Goal: Task Accomplishment & Management: Use online tool/utility

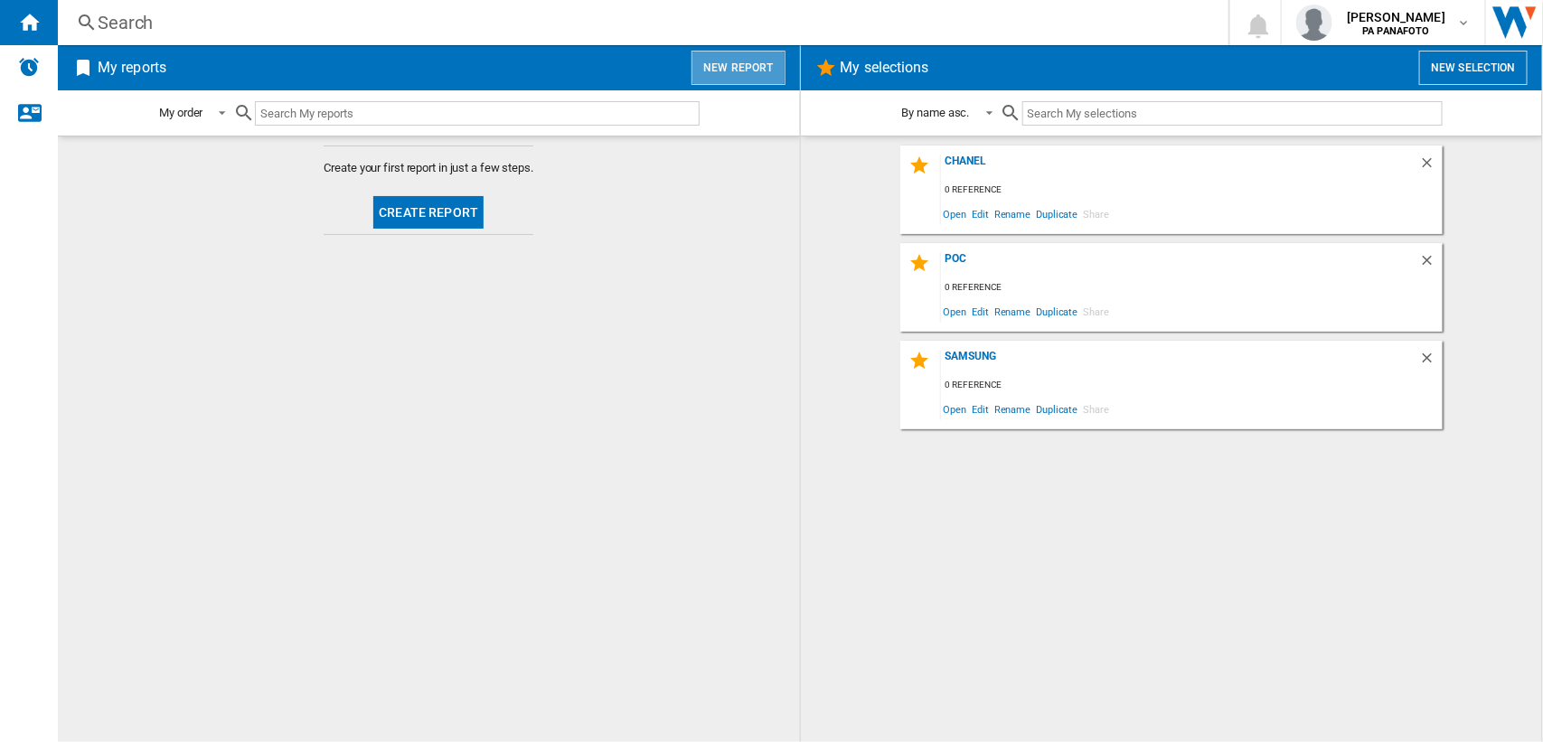
click at [757, 61] on button "New report" at bounding box center [738, 68] width 93 height 34
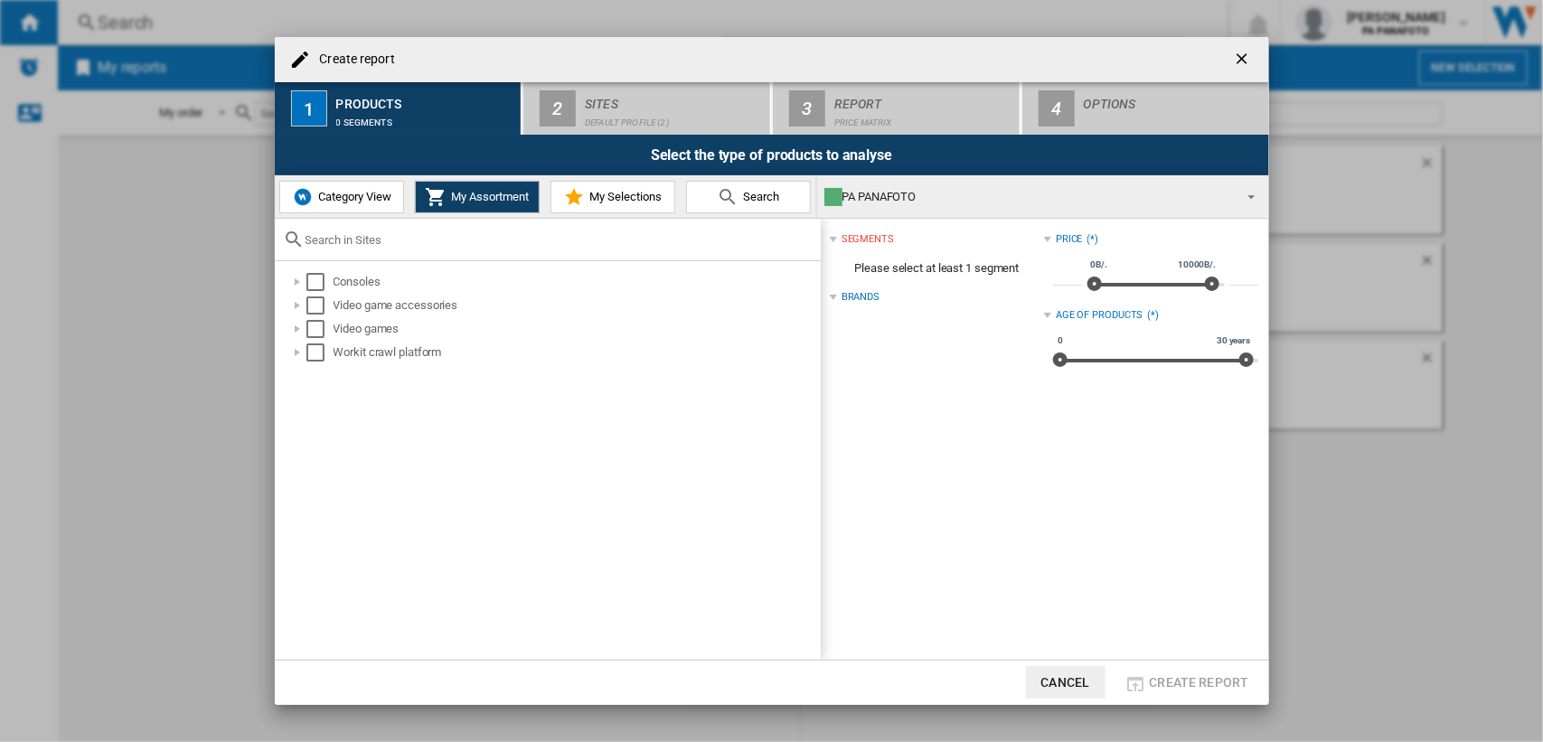
click at [342, 200] on span "Category View" at bounding box center [353, 197] width 78 height 14
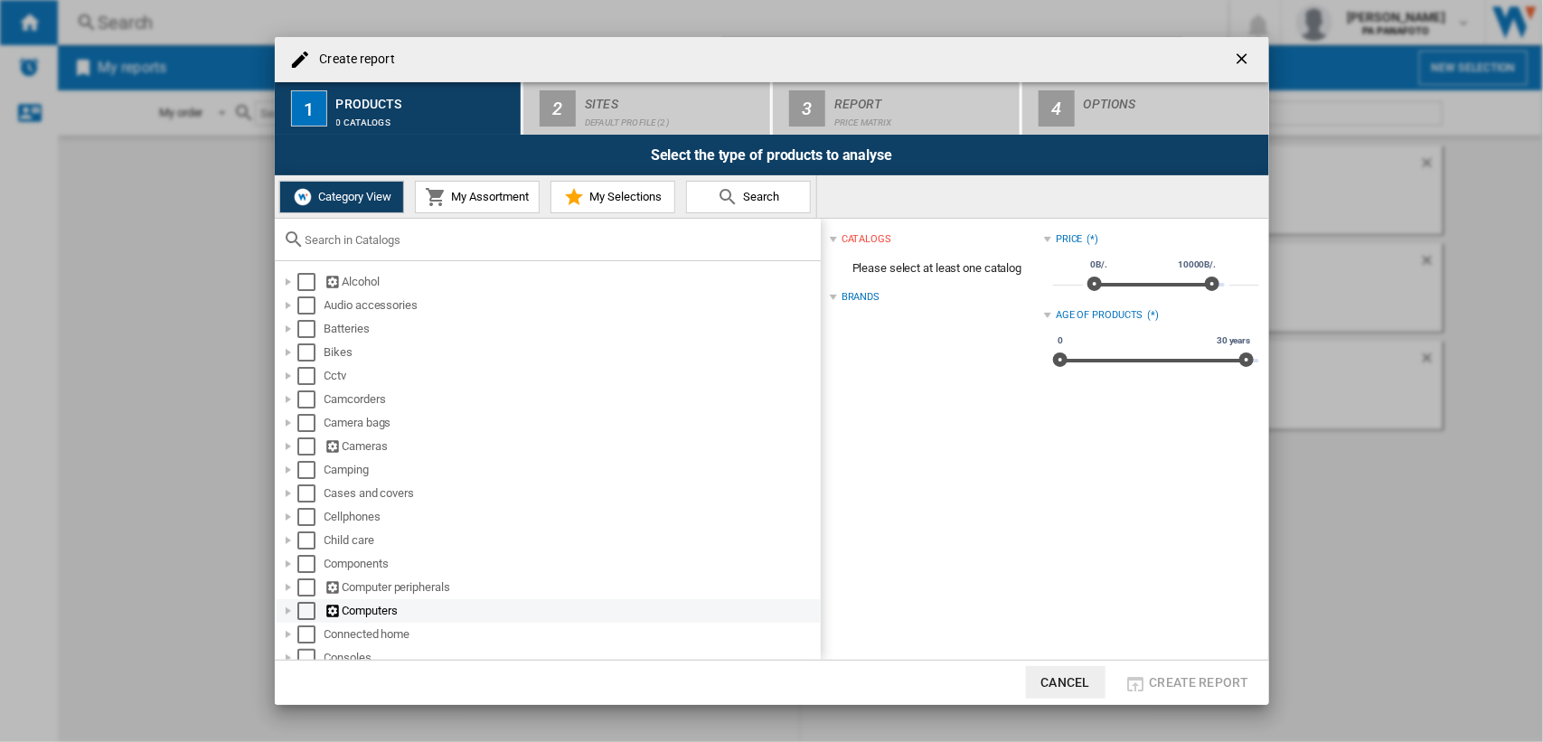
click at [385, 608] on div "Computers" at bounding box center [572, 611] width 494 height 18
click at [306, 606] on div "Select" at bounding box center [306, 611] width 18 height 18
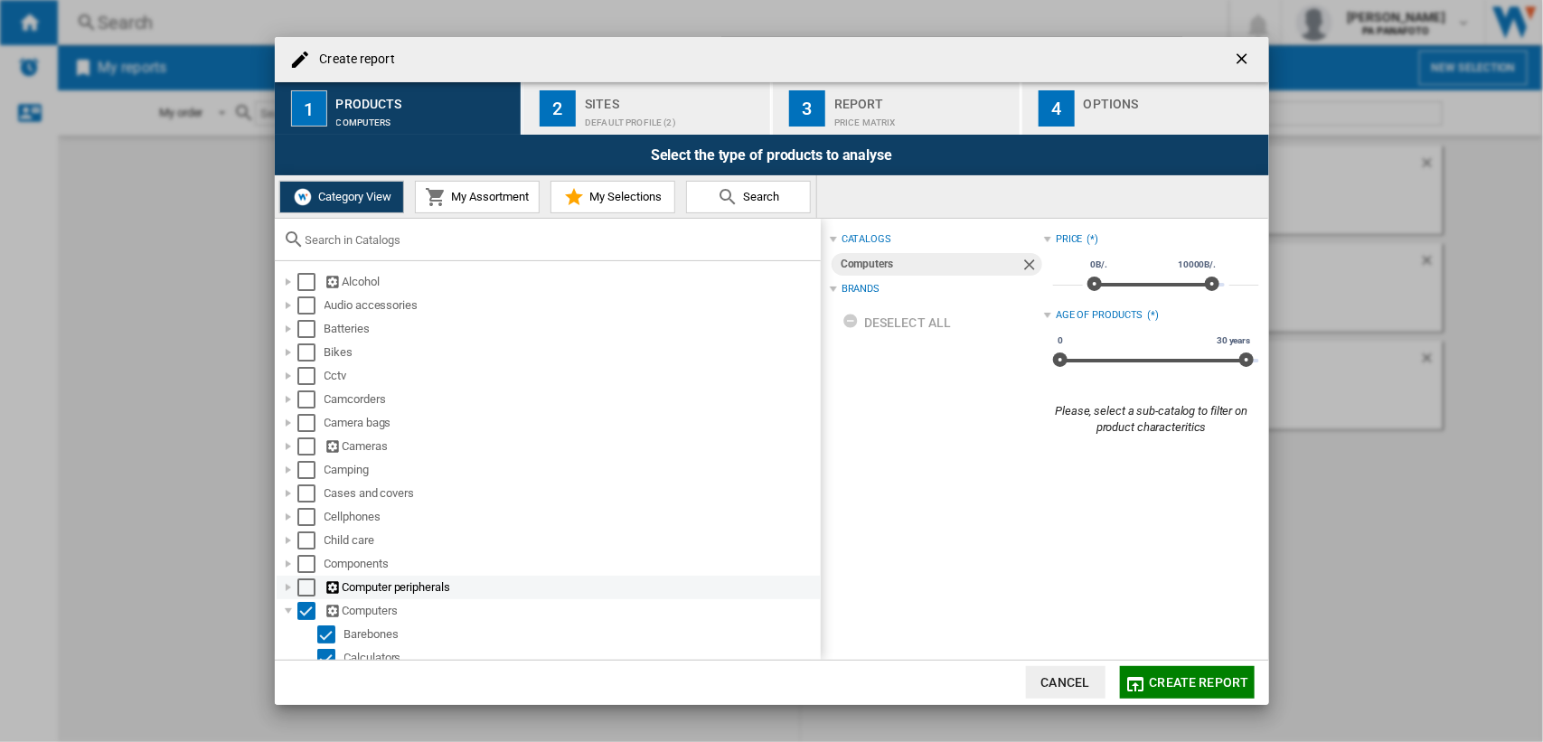
click at [305, 588] on div "Select" at bounding box center [306, 588] width 18 height 18
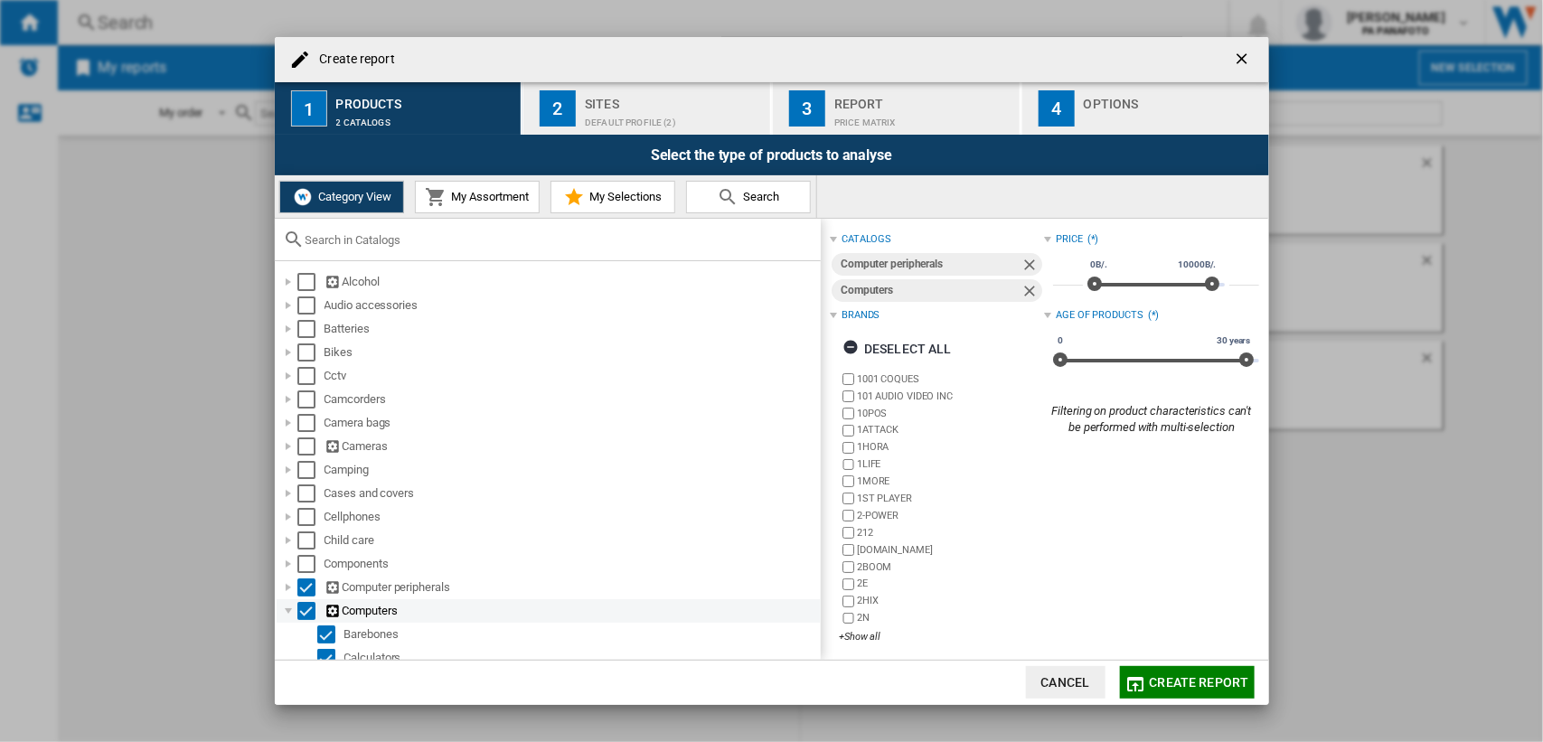
click at [304, 612] on div "Select" at bounding box center [306, 611] width 18 height 18
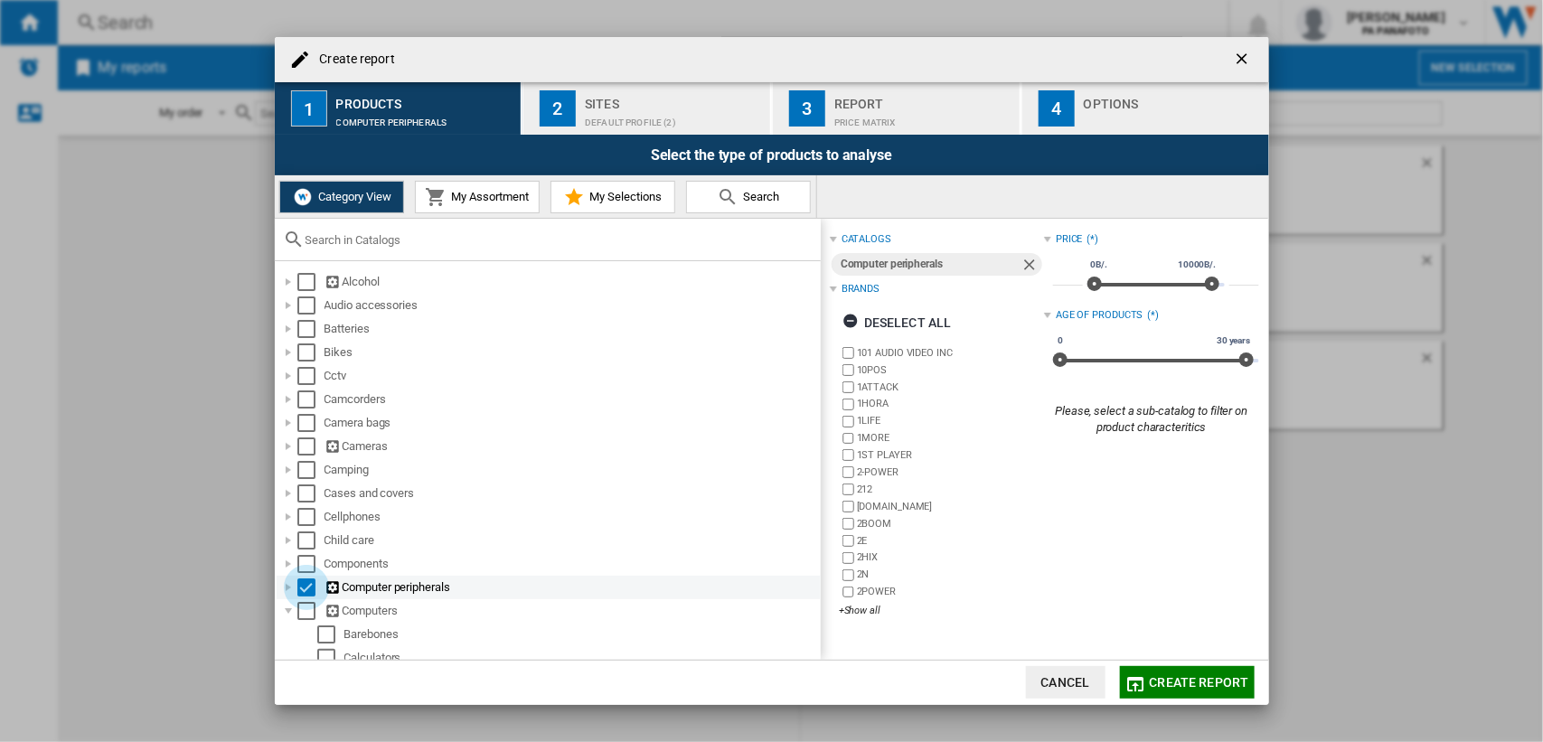
click at [309, 589] on div "Select" at bounding box center [306, 588] width 18 height 18
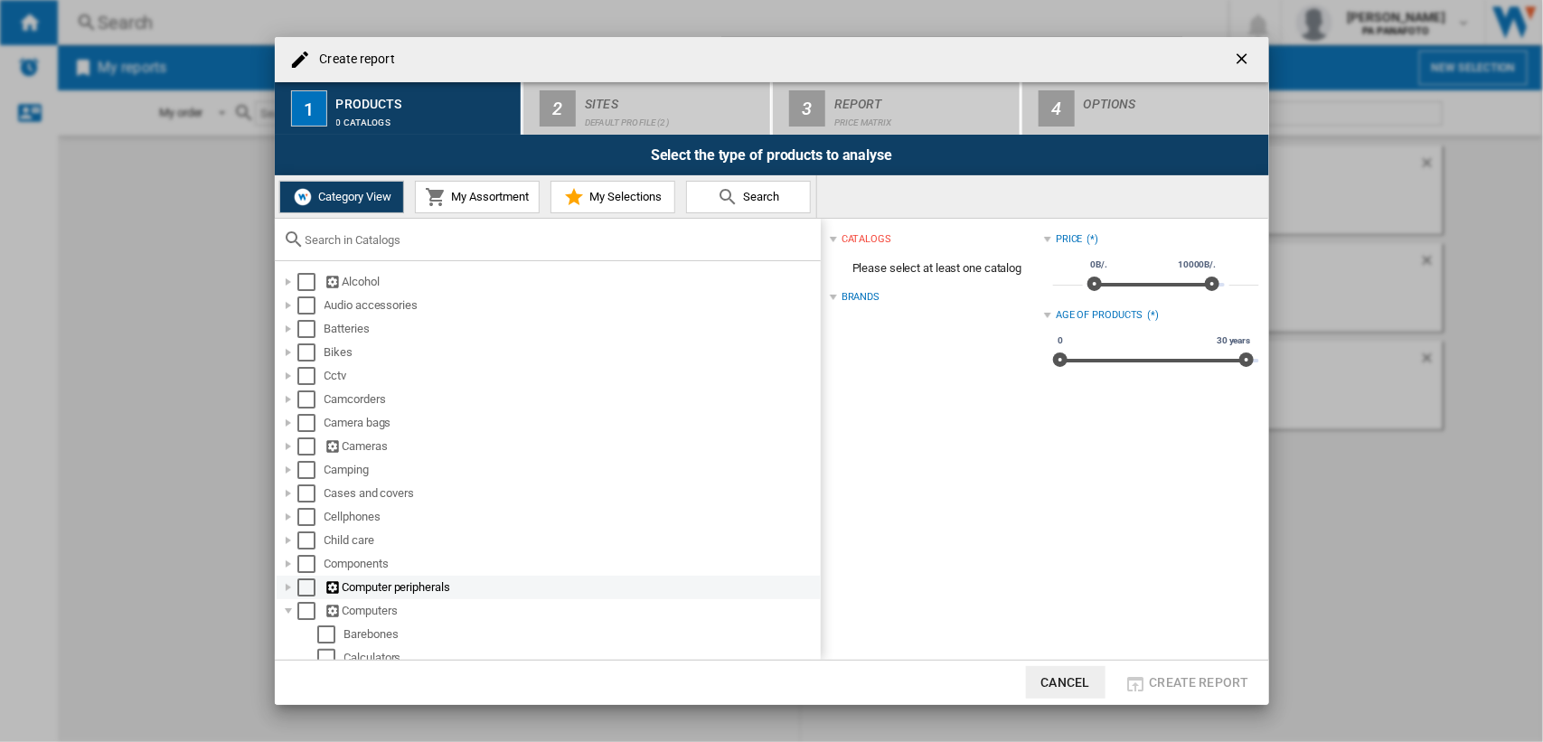
click at [413, 588] on div "Computer peripherals" at bounding box center [572, 588] width 494 height 18
click at [308, 588] on div "Select" at bounding box center [306, 588] width 18 height 18
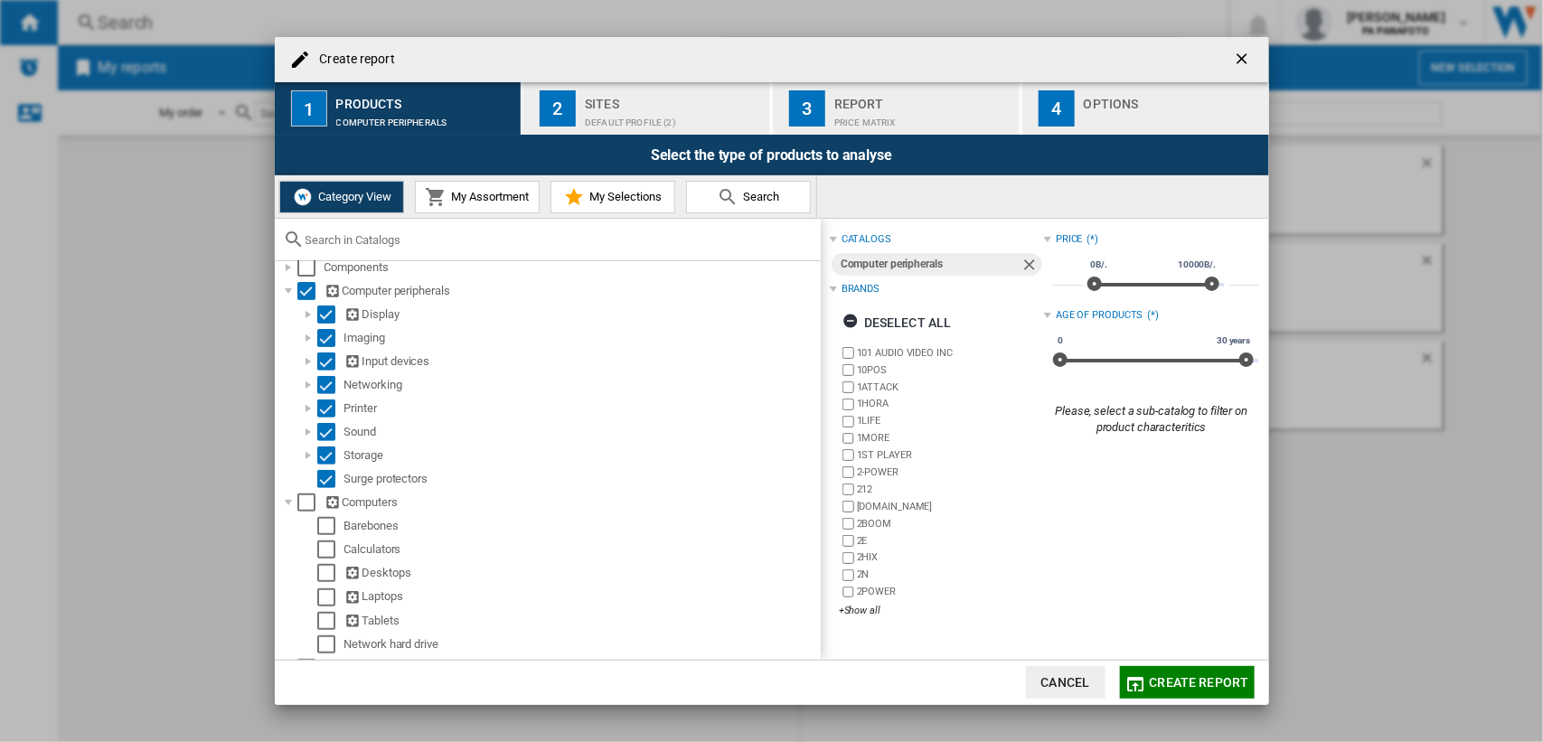
scroll to position [391, 0]
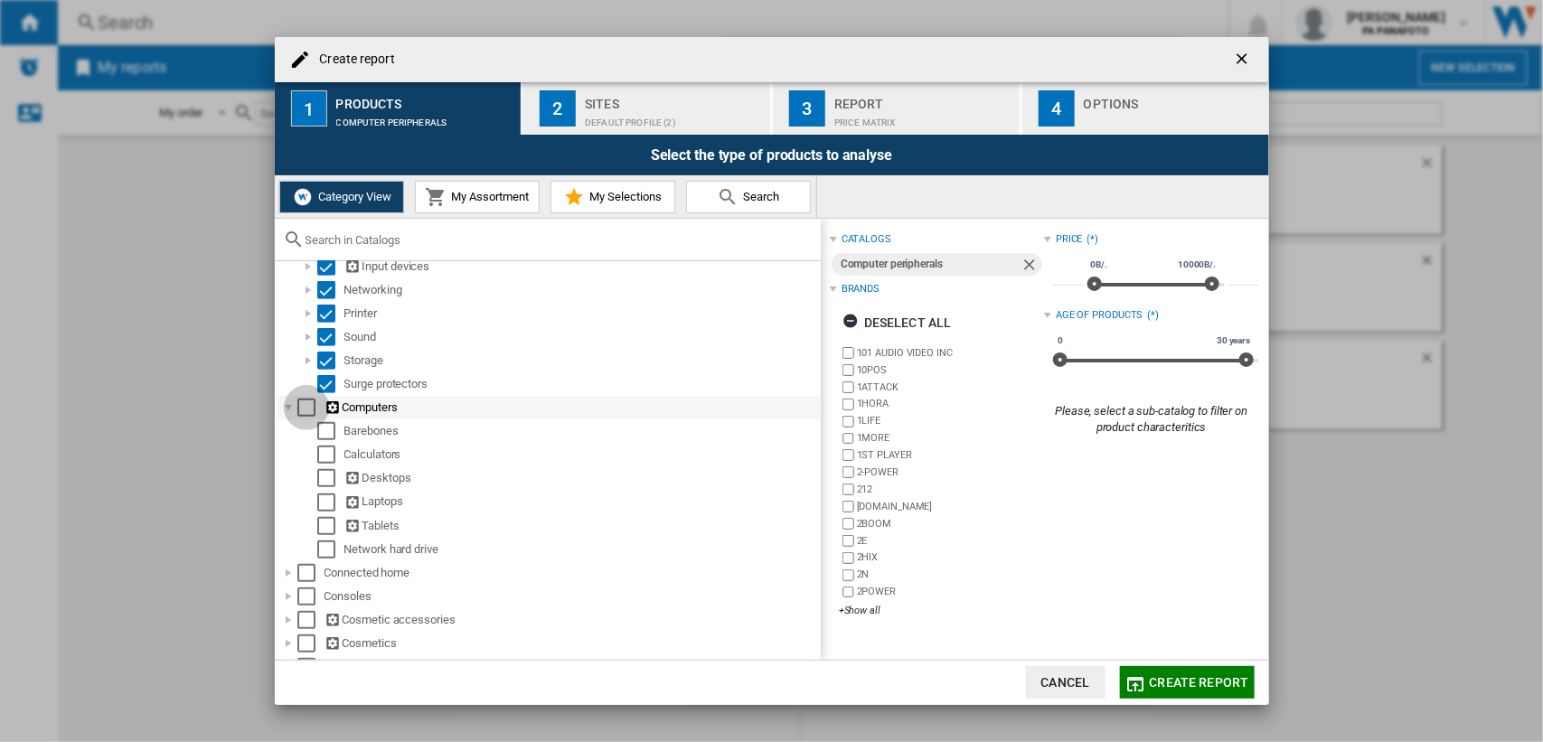
click at [308, 400] on div "Select" at bounding box center [306, 408] width 18 height 18
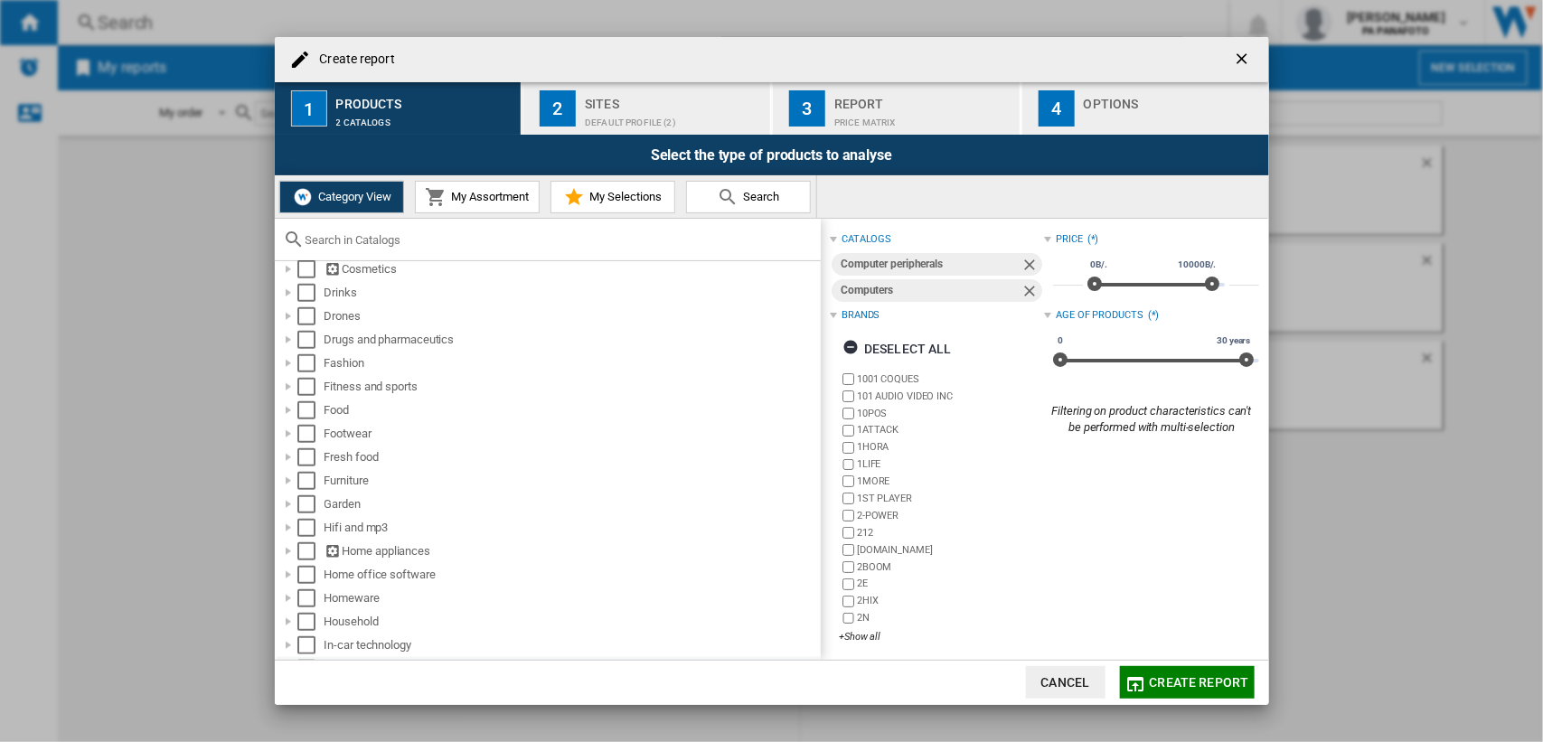
scroll to position [741, 0]
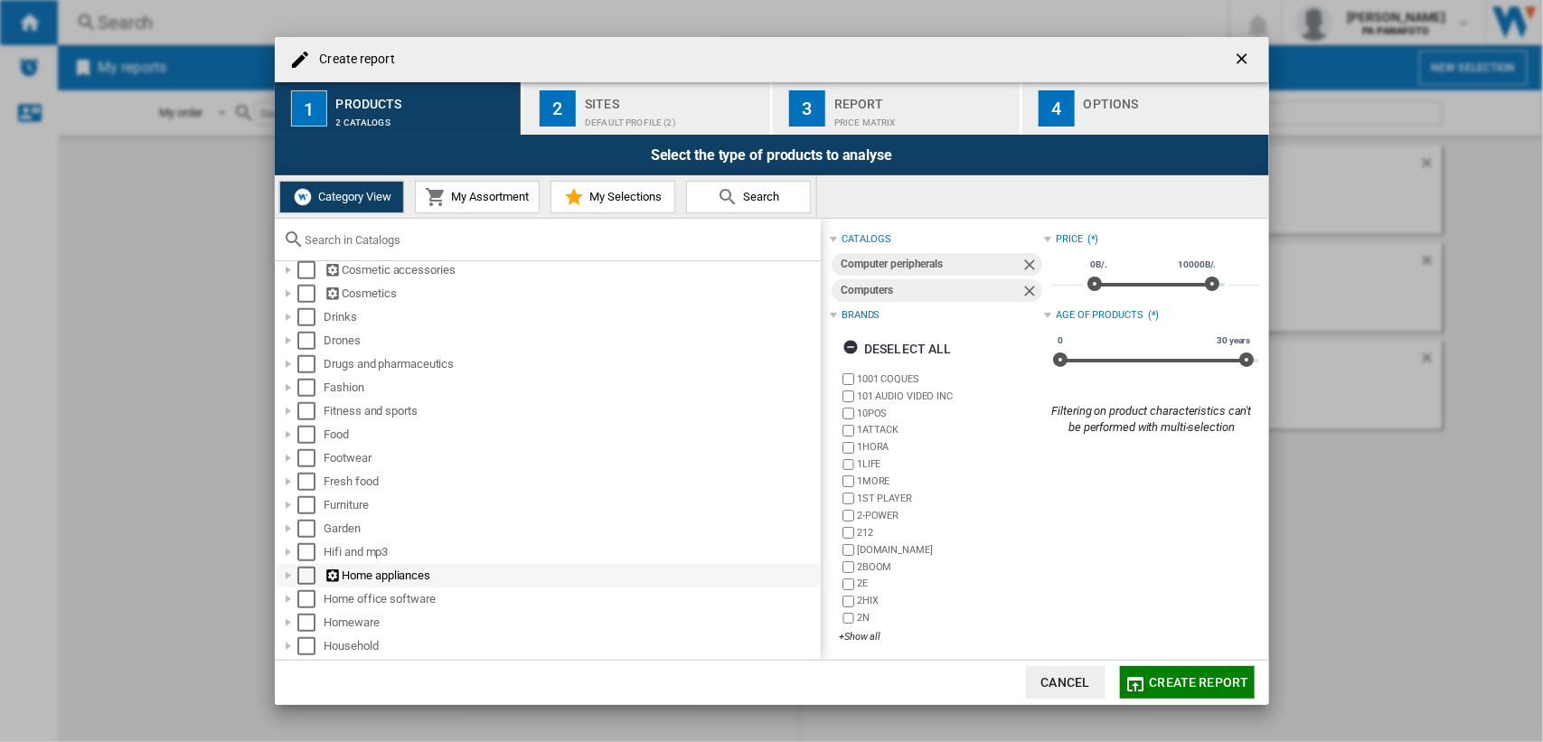
click at [372, 571] on div "Home appliances" at bounding box center [572, 576] width 494 height 18
click at [300, 572] on div "Select" at bounding box center [306, 576] width 18 height 18
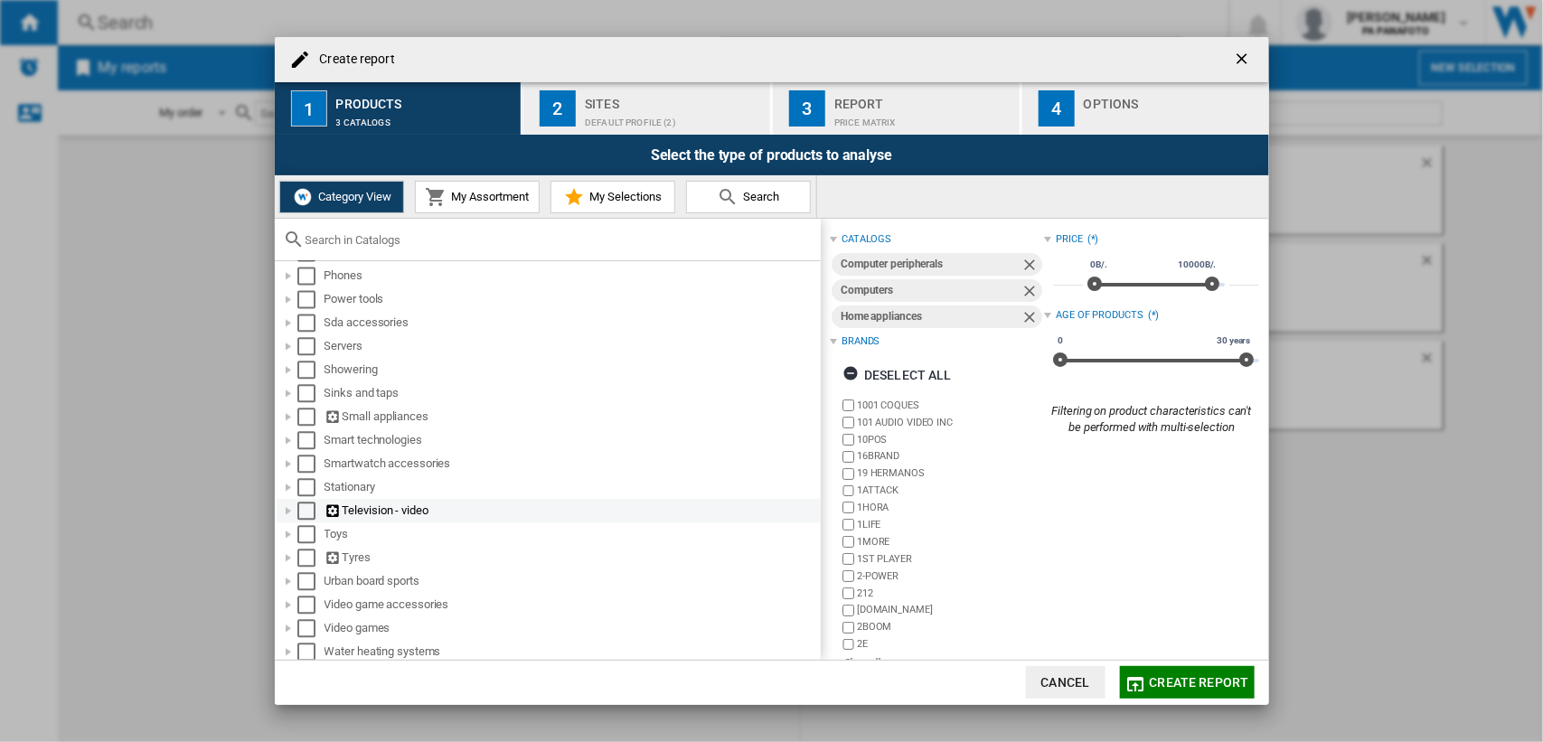
scroll to position [1851, 0]
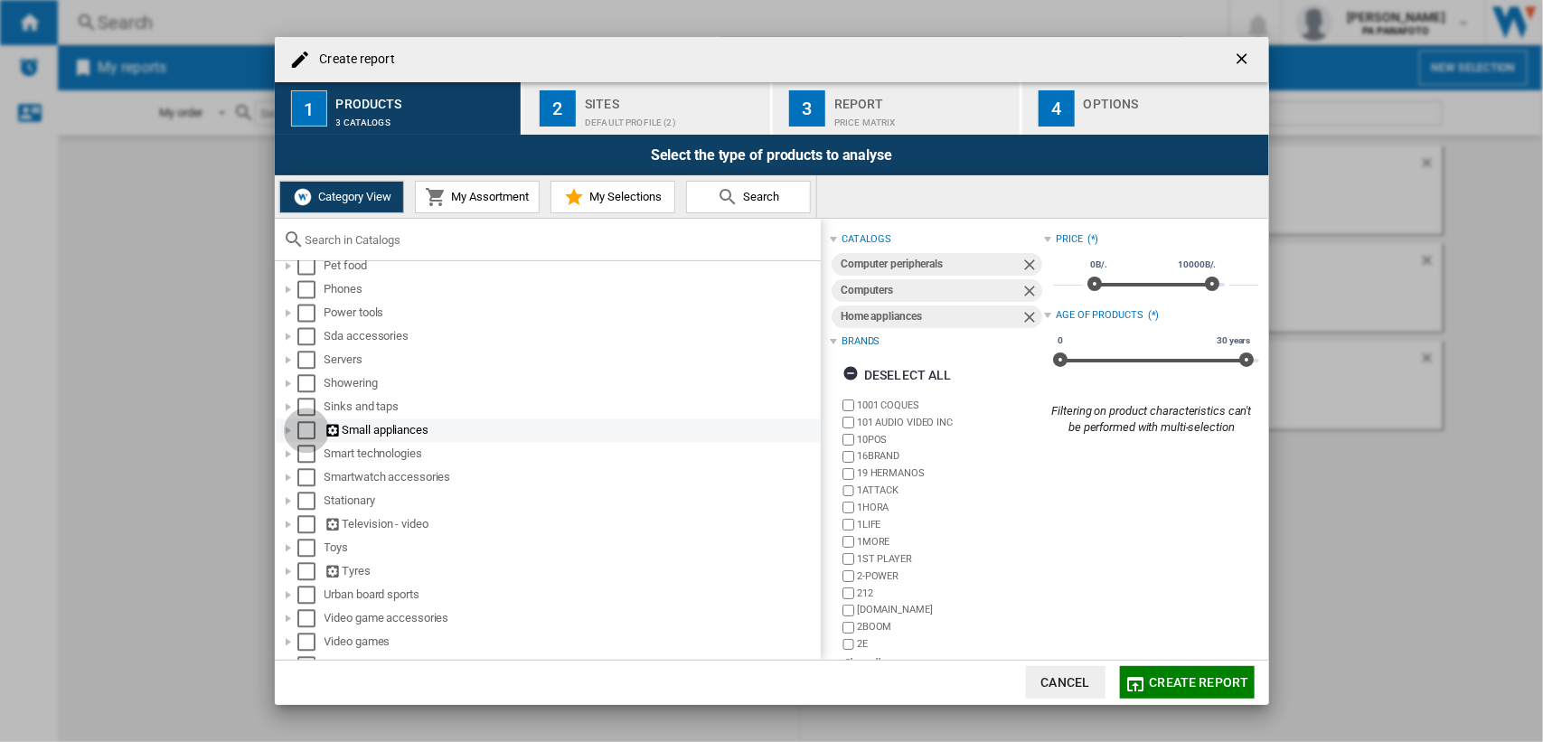
click at [308, 425] on div "Select" at bounding box center [306, 430] width 18 height 18
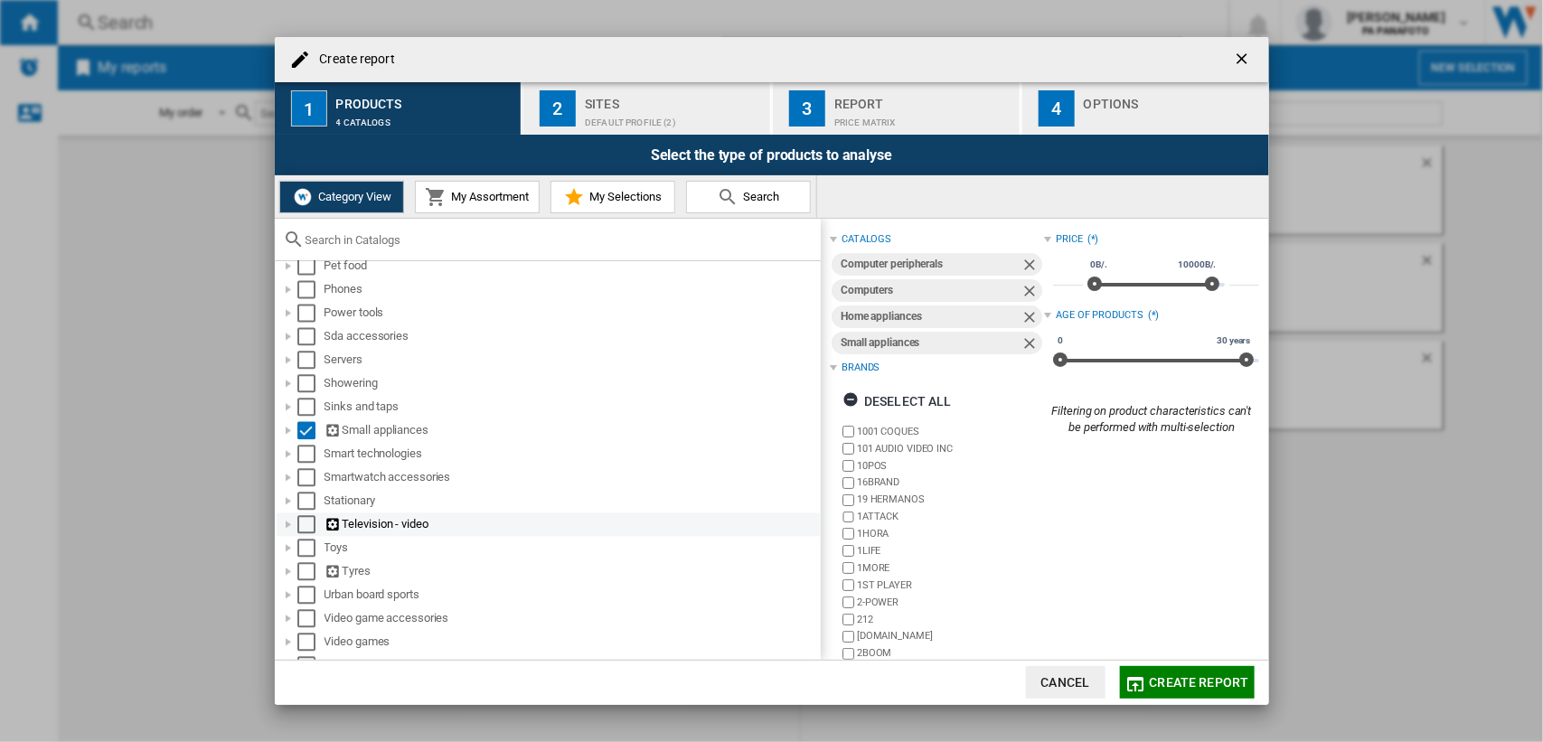
click at [304, 523] on div "Select" at bounding box center [306, 524] width 18 height 18
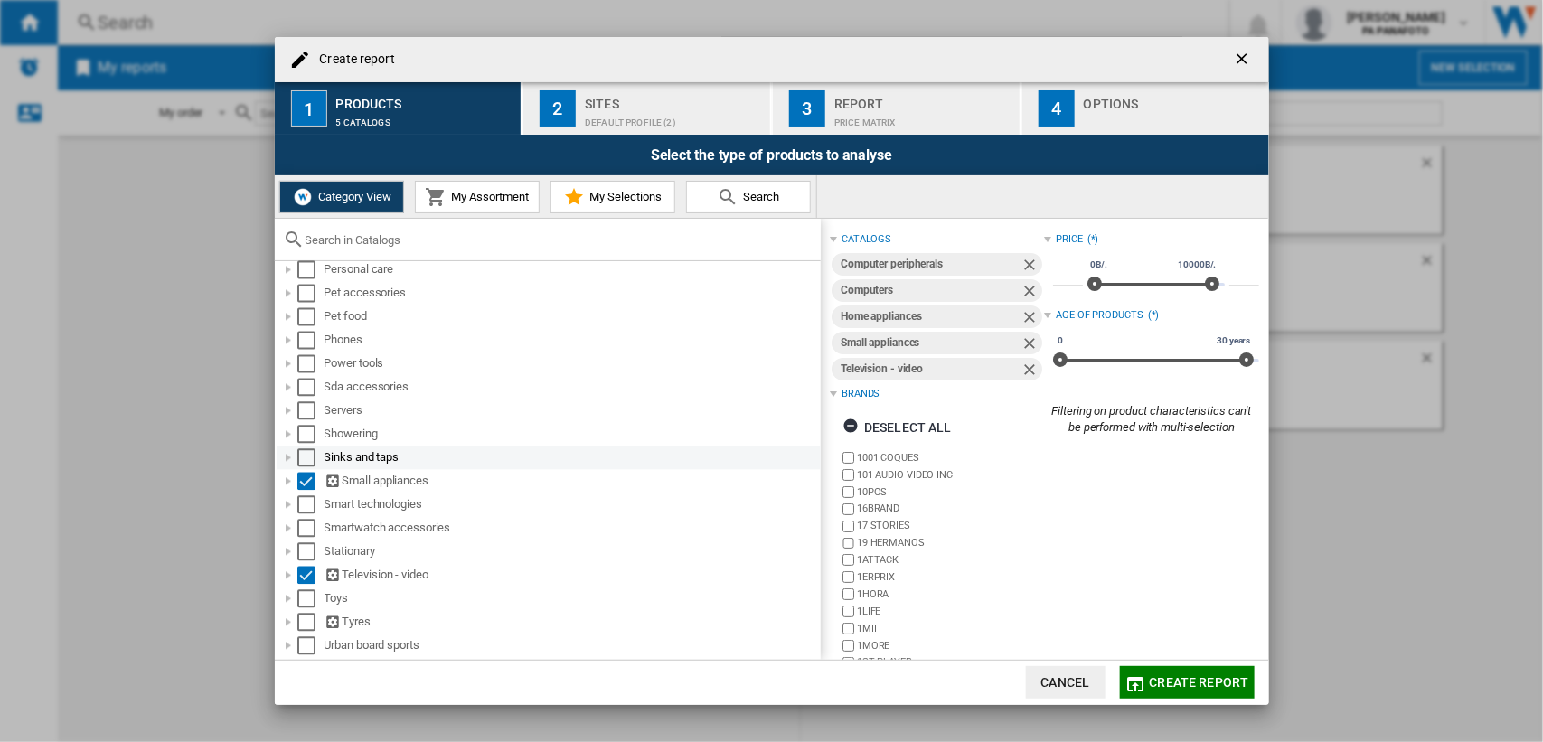
scroll to position [1801, 0]
click at [340, 473] on ng-md-icon at bounding box center [334, 481] width 18 height 17
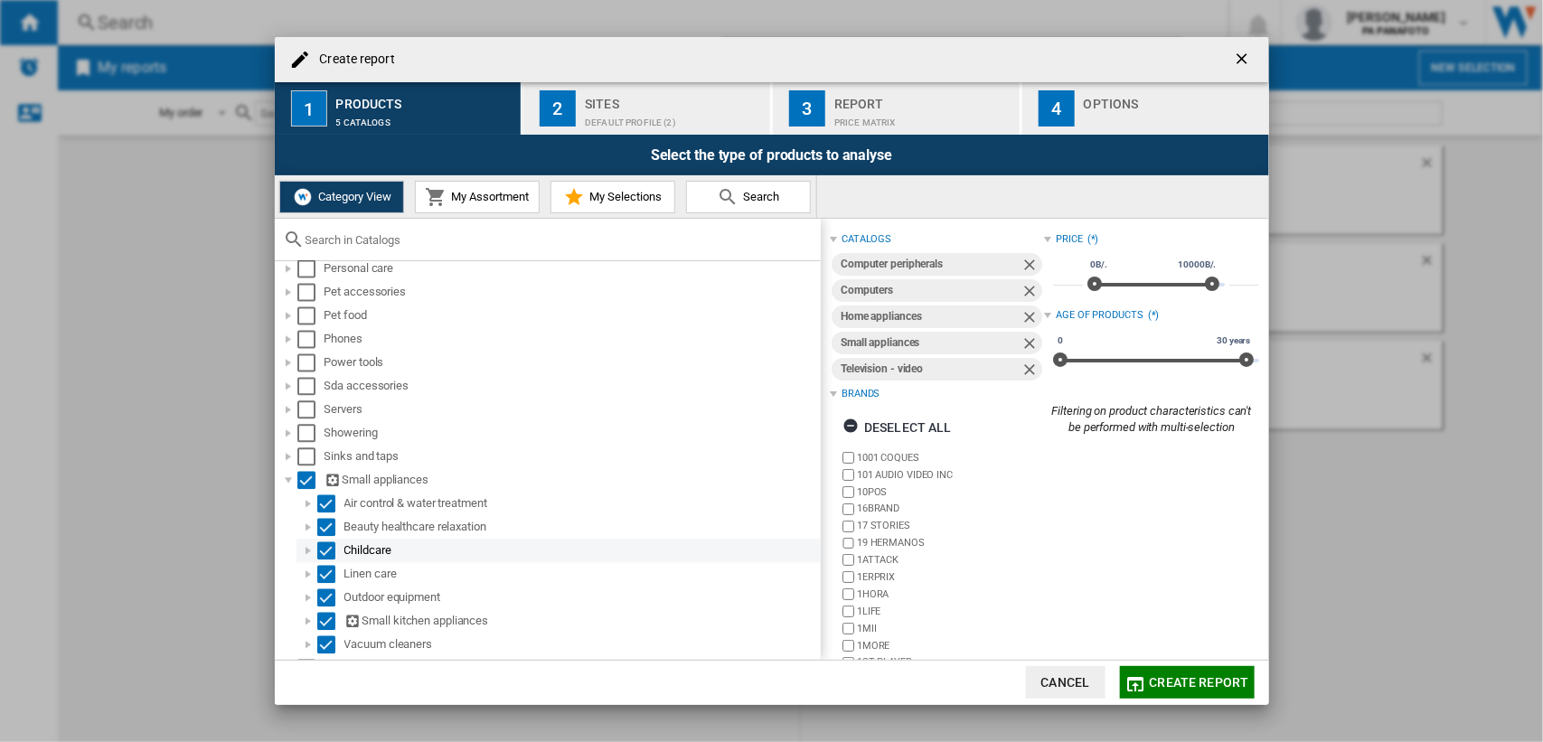
scroll to position [2076, 0]
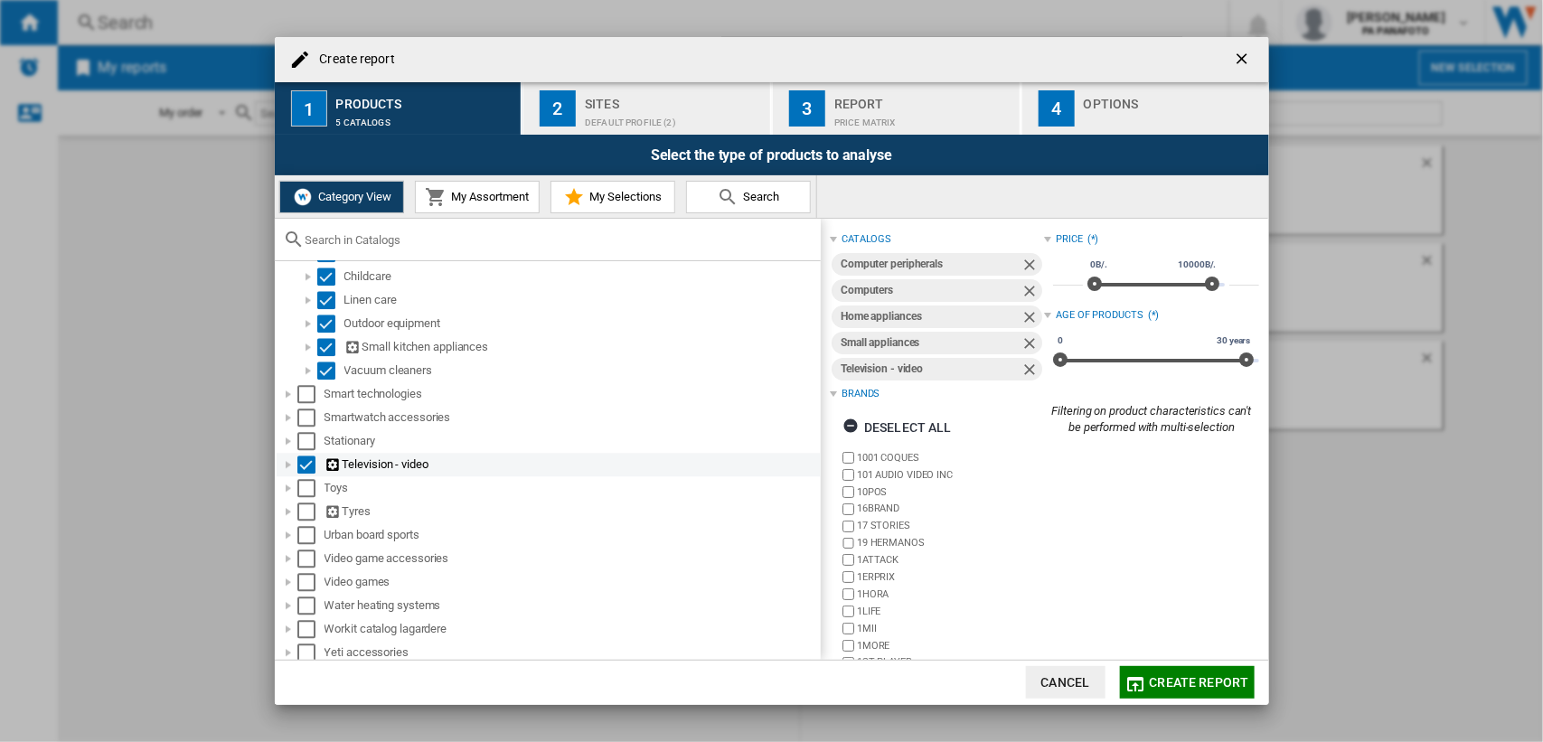
click at [335, 459] on ng-md-icon at bounding box center [334, 465] width 18 height 17
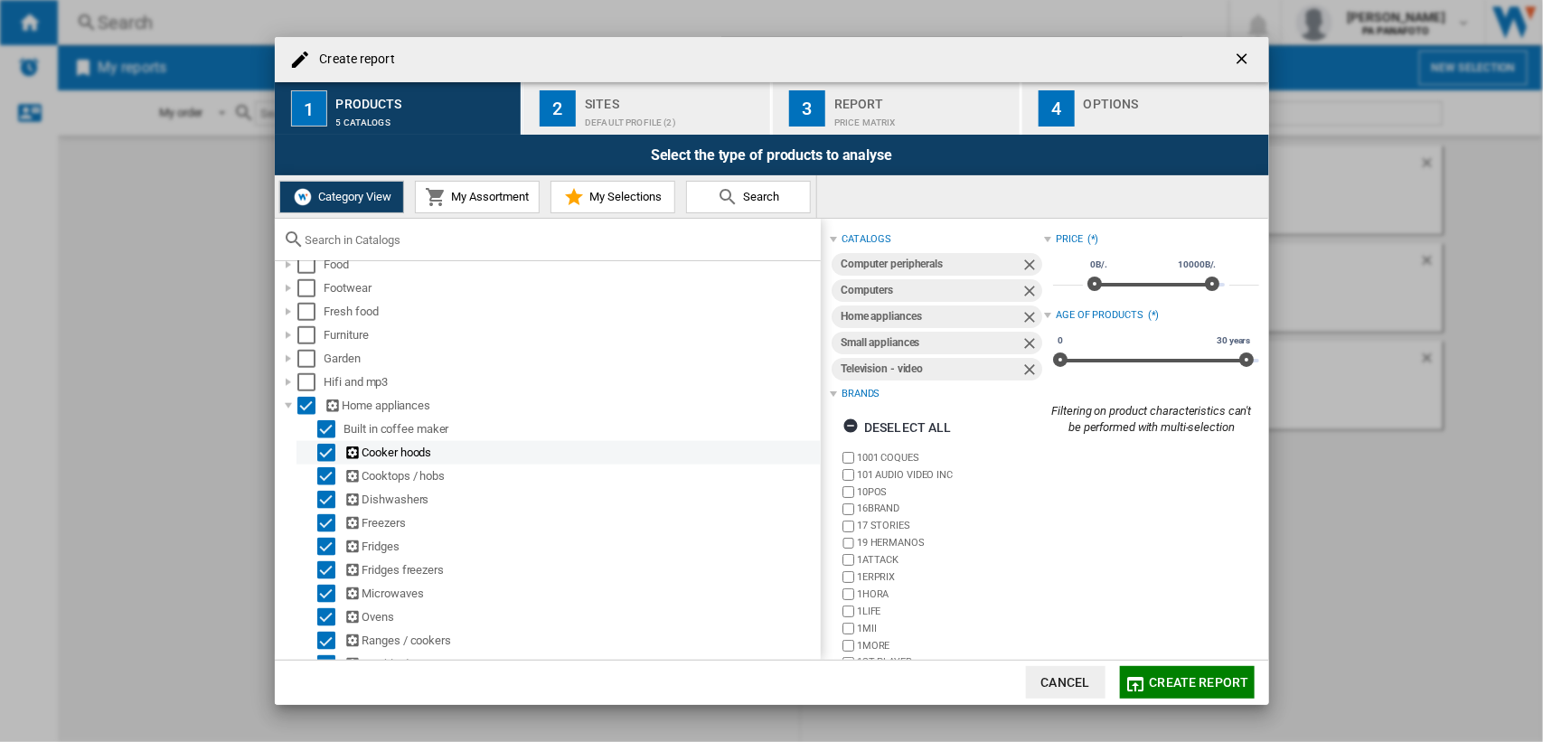
scroll to position [933, 0]
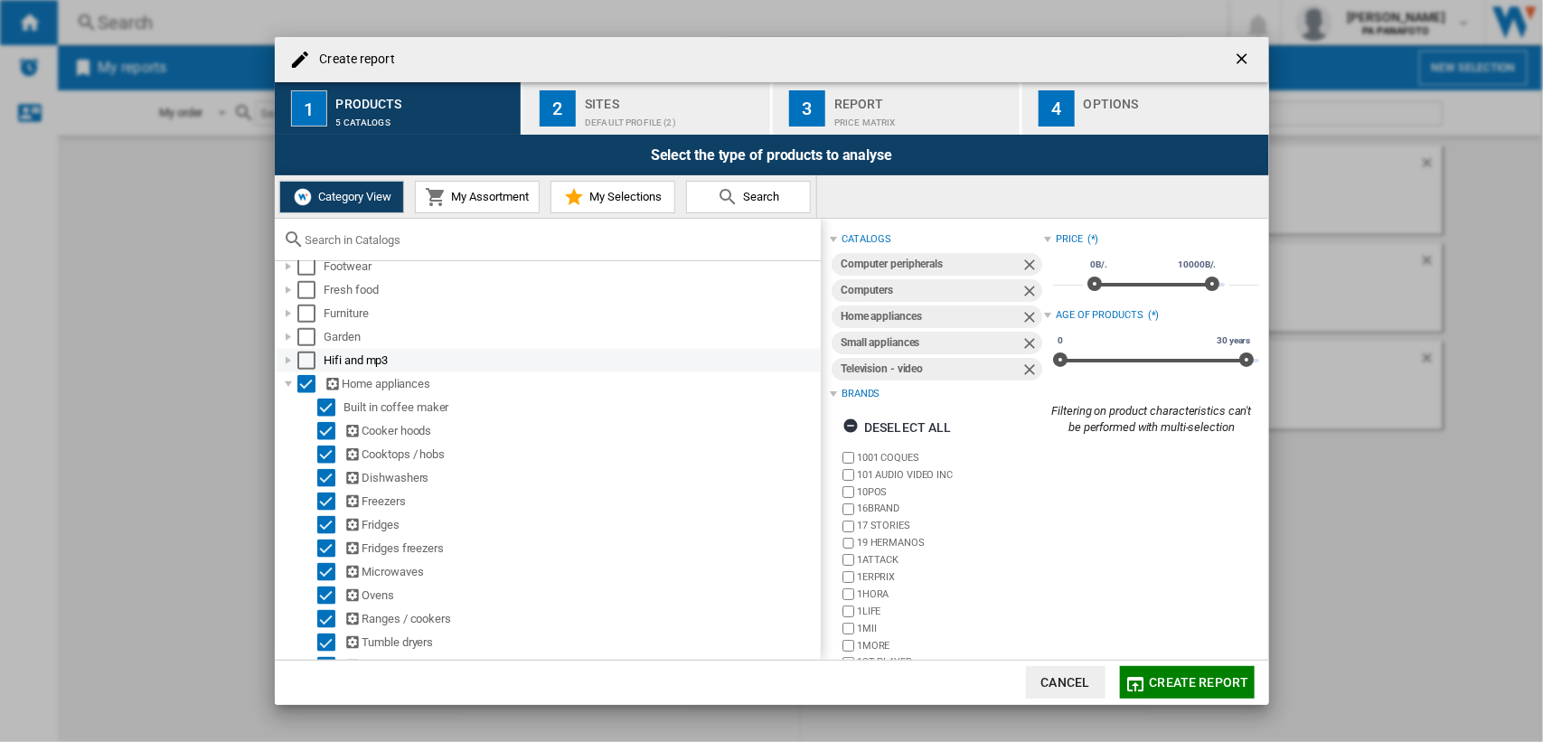
click at [304, 355] on div "Select" at bounding box center [306, 361] width 18 height 18
click at [371, 353] on div "Hifi and mp3" at bounding box center [572, 361] width 494 height 18
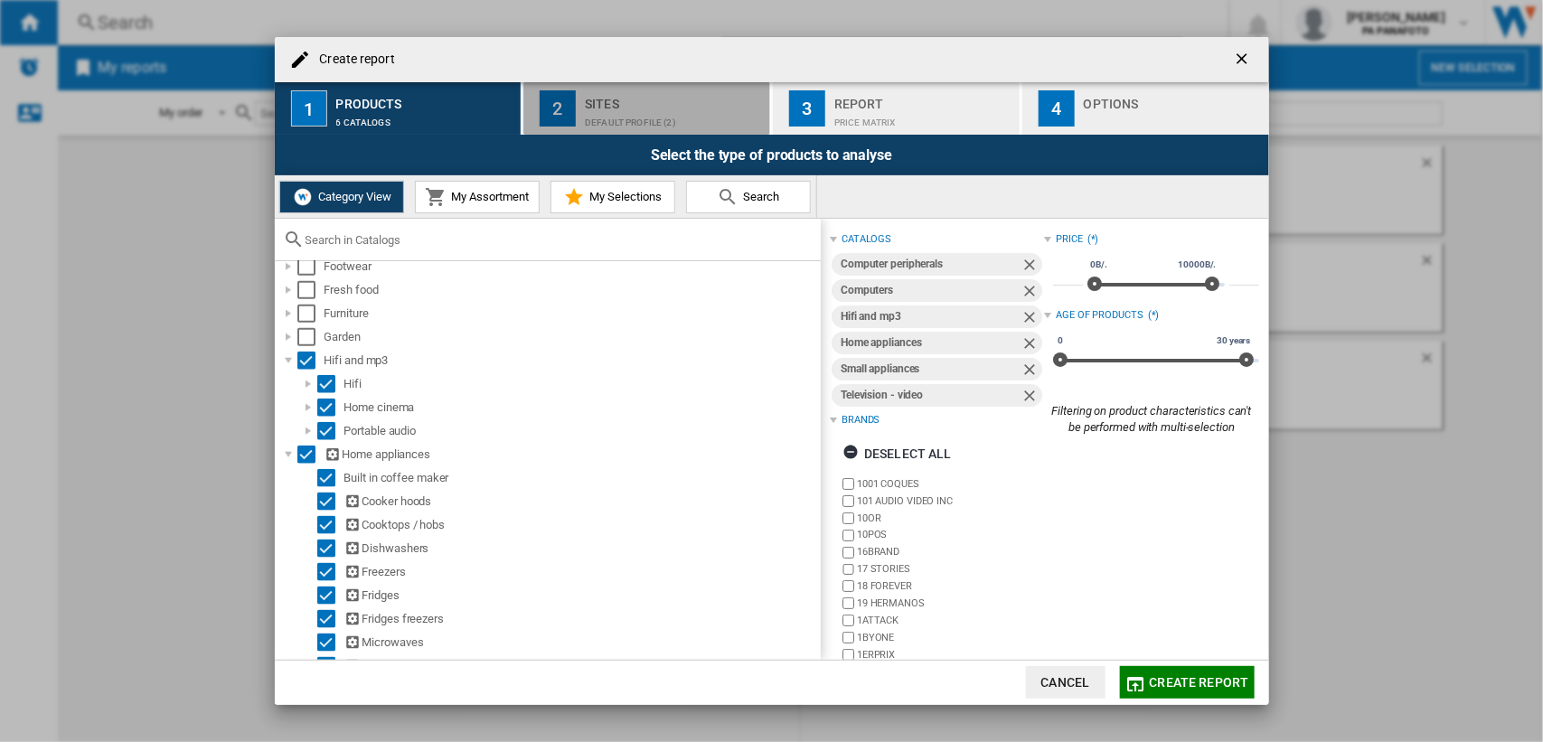
click at [570, 109] on div "2" at bounding box center [558, 108] width 36 height 36
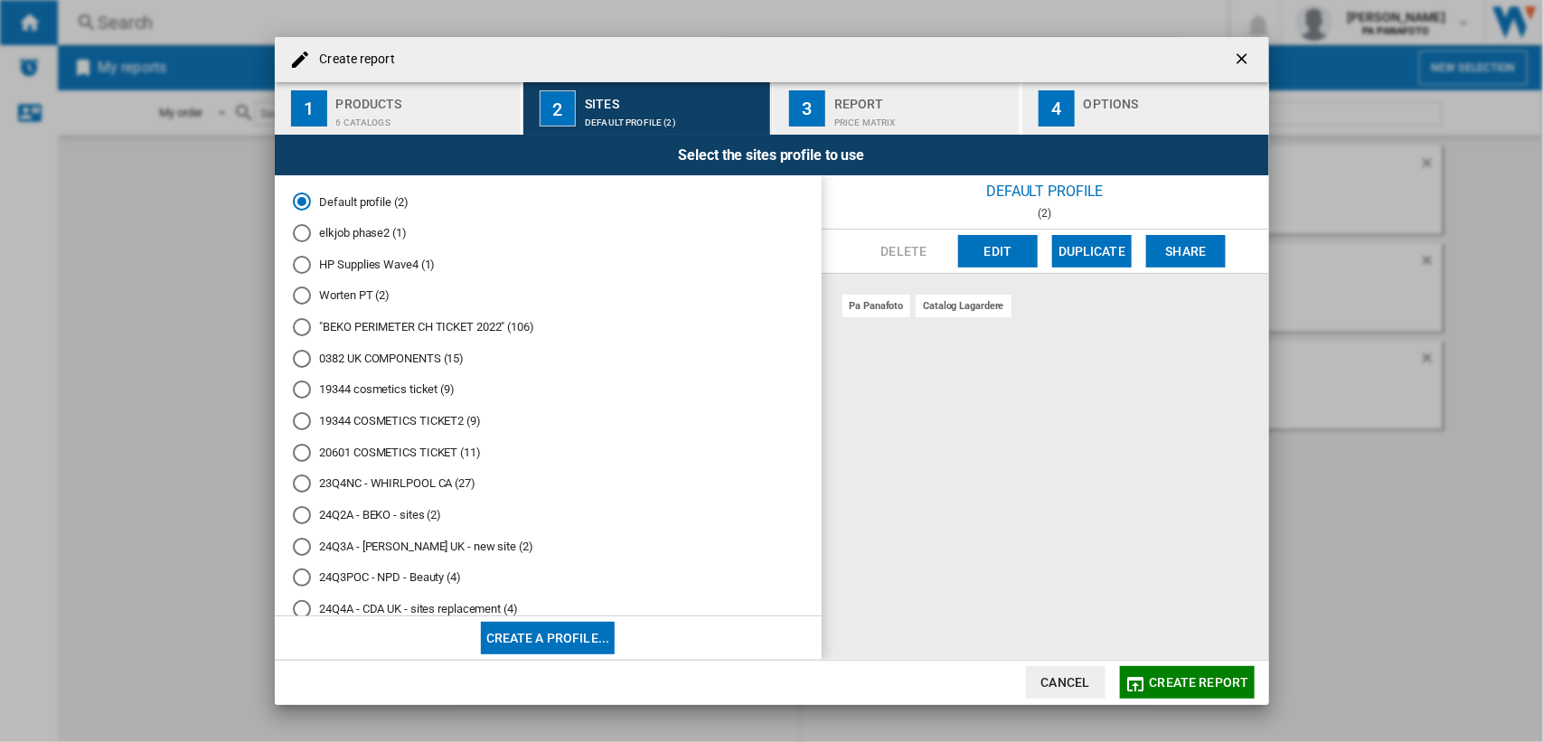
click at [970, 504] on div "pa panafoto catalog lagardere" at bounding box center [1045, 467] width 447 height 386
click at [299, 413] on div "CATALOG HUGHES UK (1)" at bounding box center [302, 422] width 18 height 18
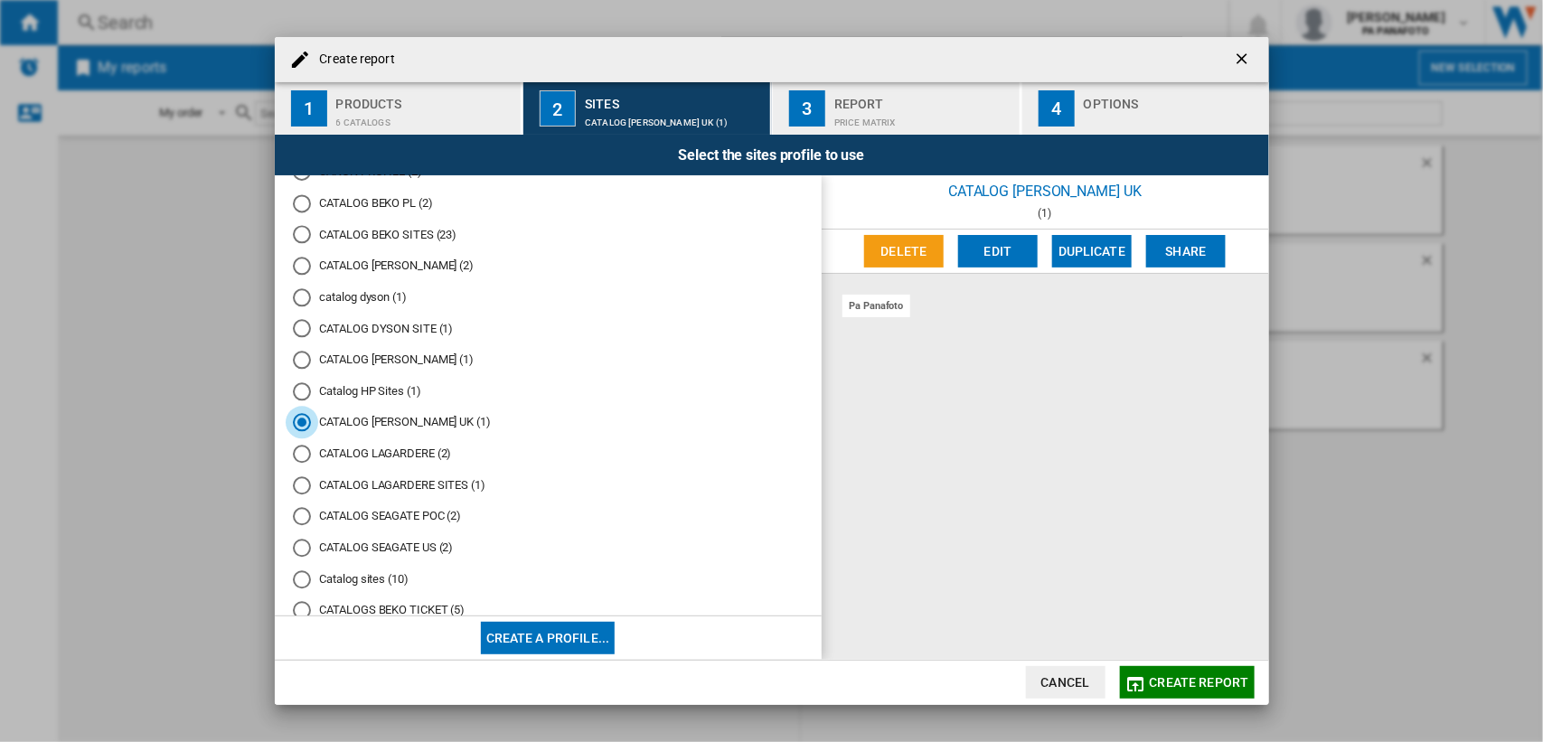
click at [871, 100] on div "Report" at bounding box center [923, 98] width 178 height 19
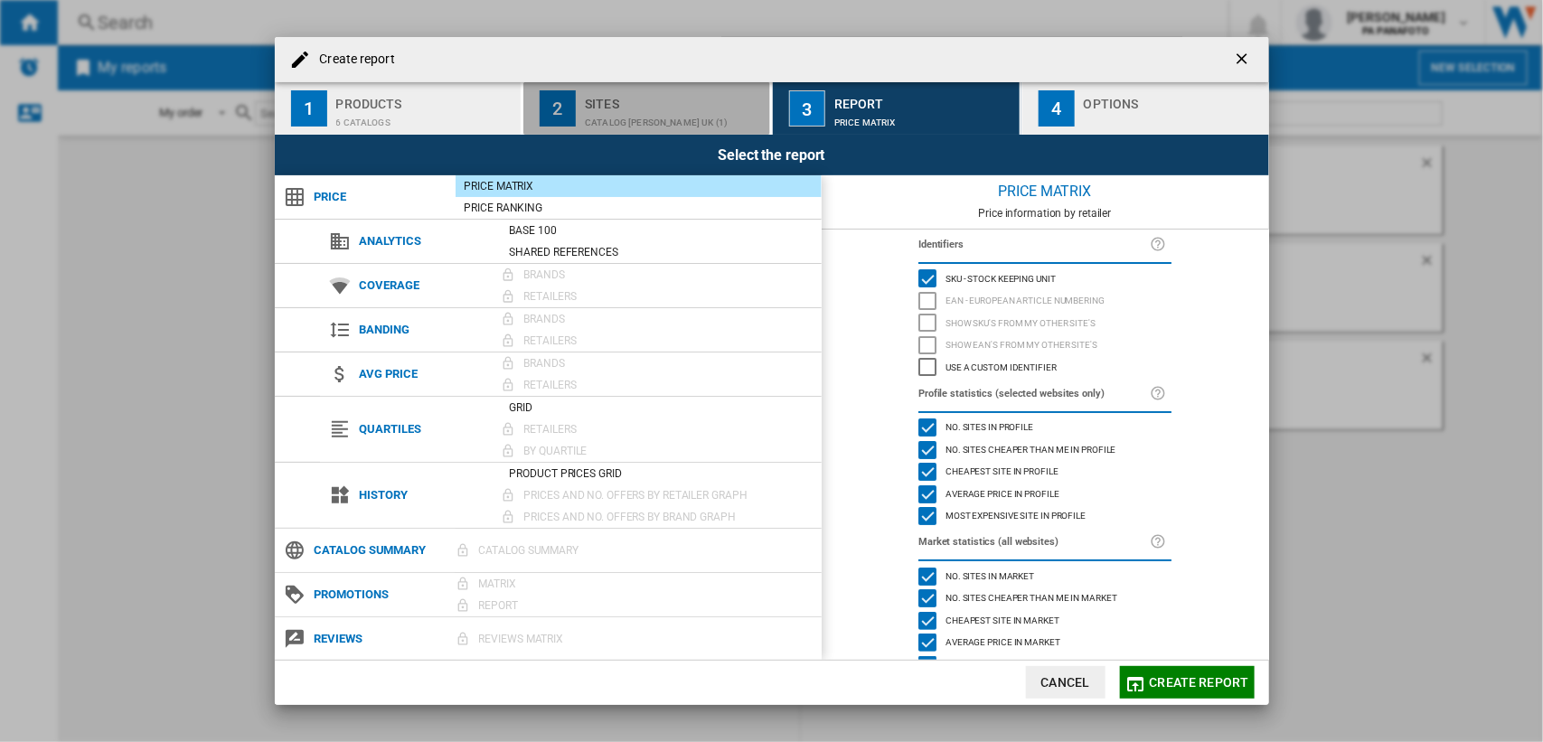
click at [638, 107] on div "Sites" at bounding box center [674, 98] width 178 height 19
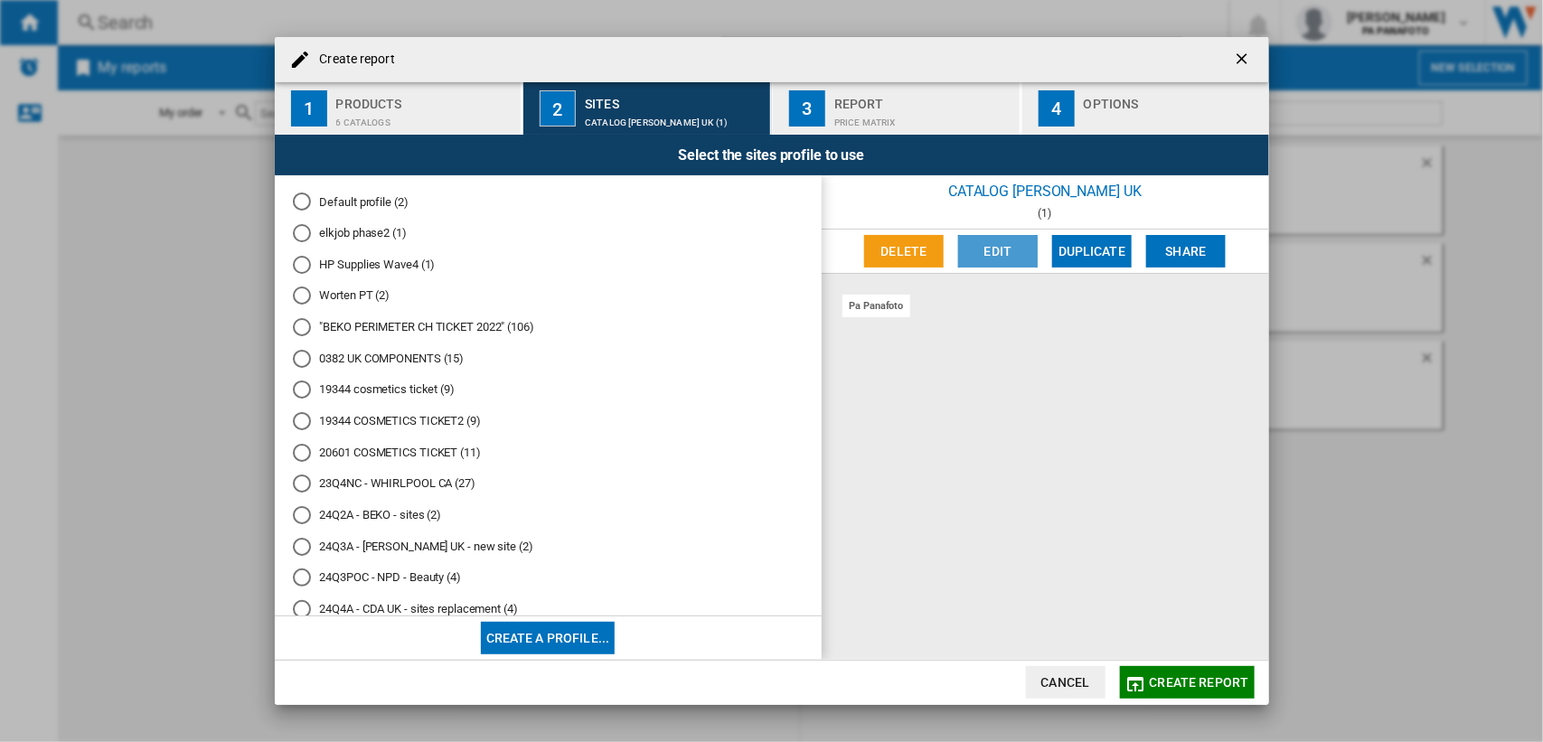
click at [994, 253] on button "Edit" at bounding box center [998, 251] width 80 height 33
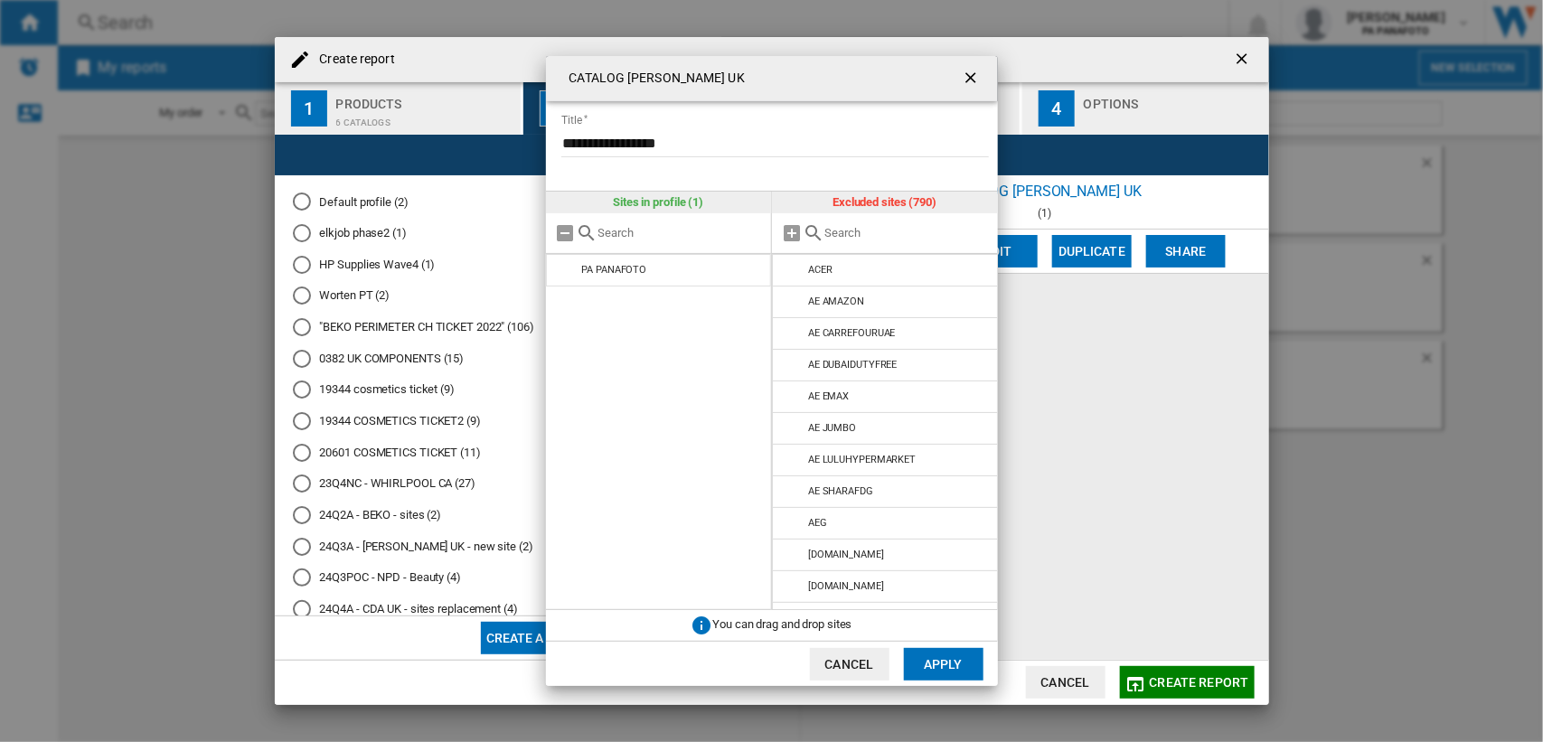
click at [847, 238] on input "text" at bounding box center [906, 233] width 165 height 14
paste input "CATALOG [PERSON_NAME] UK"
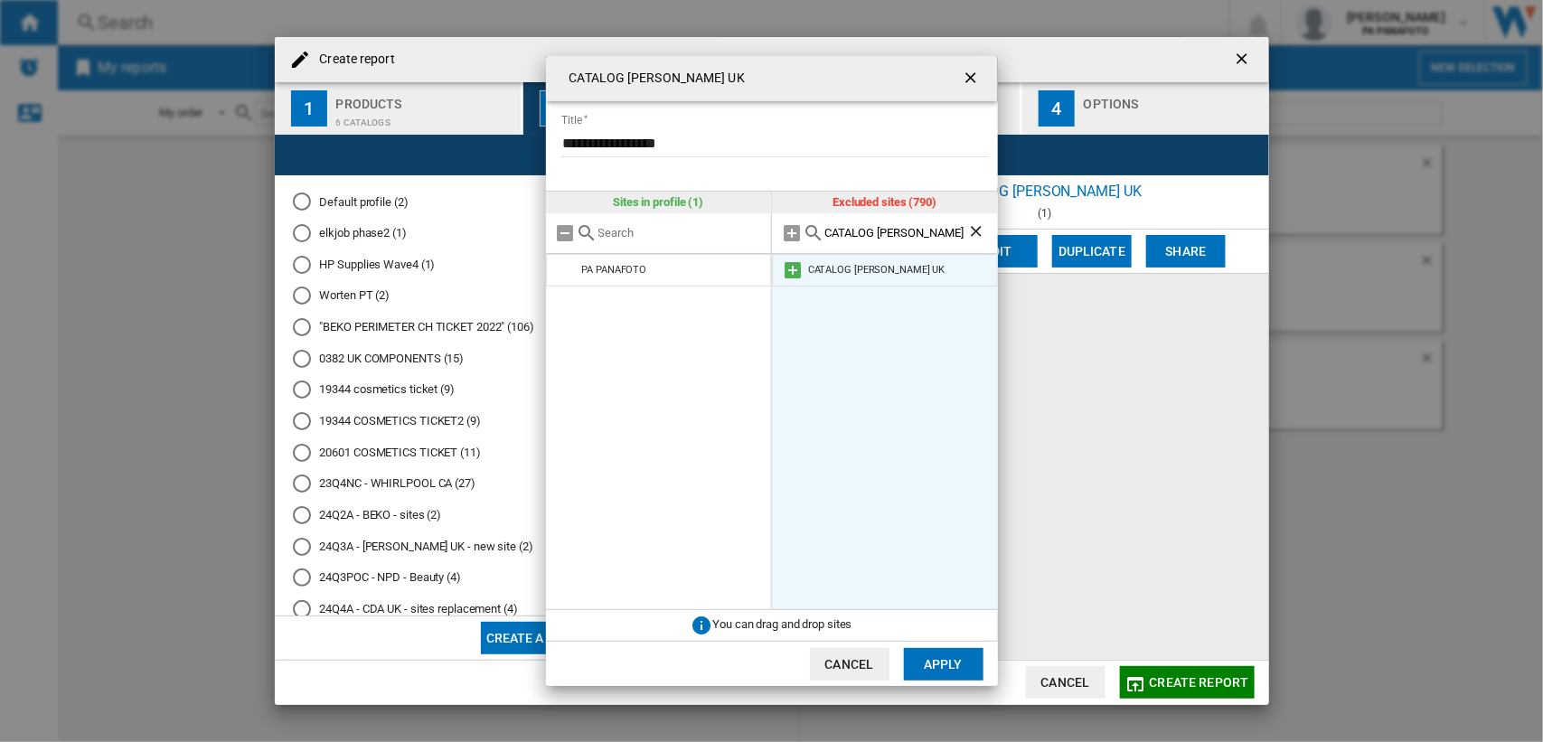
type input "CATALOG [PERSON_NAME] UK"
click at [792, 271] on md-icon at bounding box center [793, 270] width 22 height 22
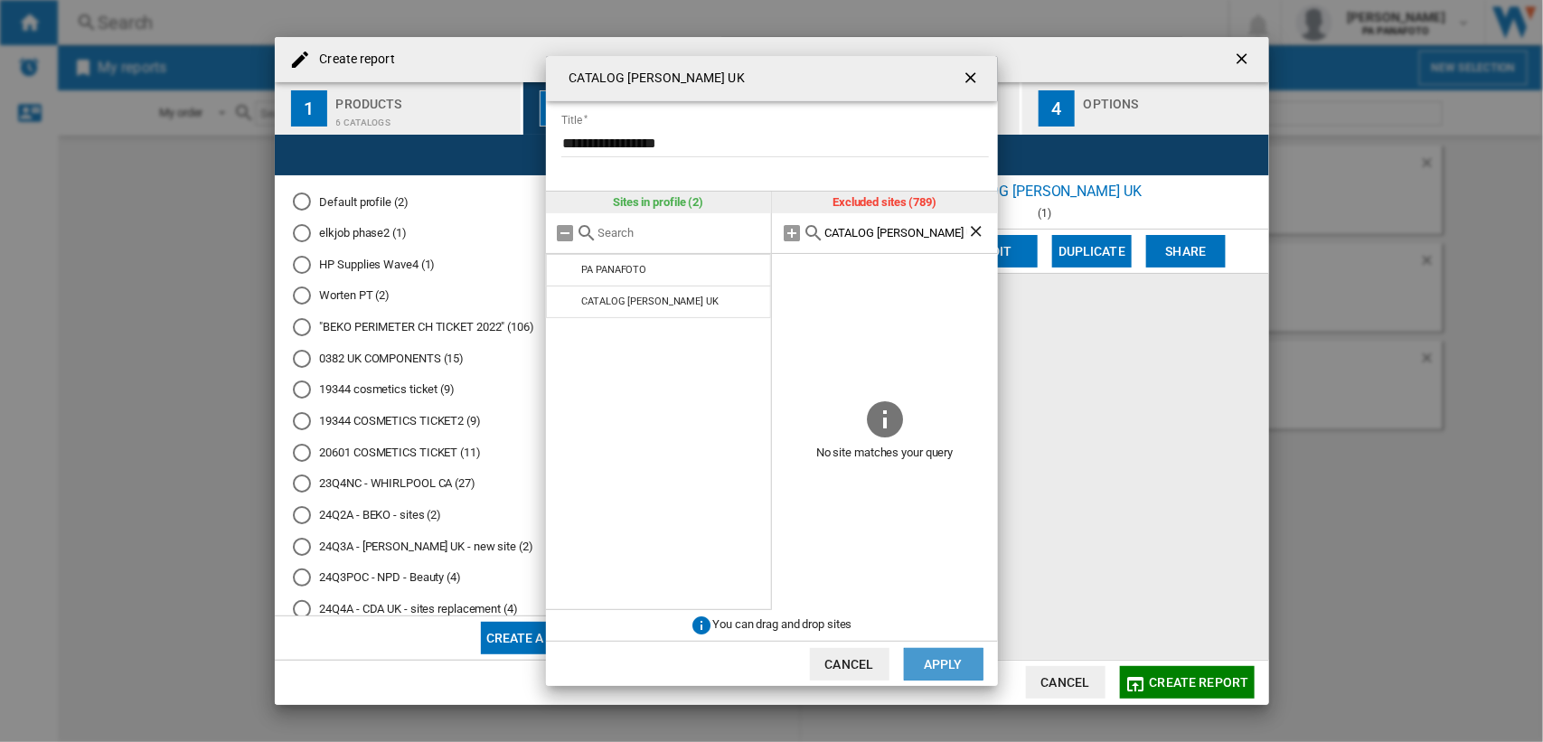
click at [942, 667] on button "Apply" at bounding box center [944, 664] width 80 height 33
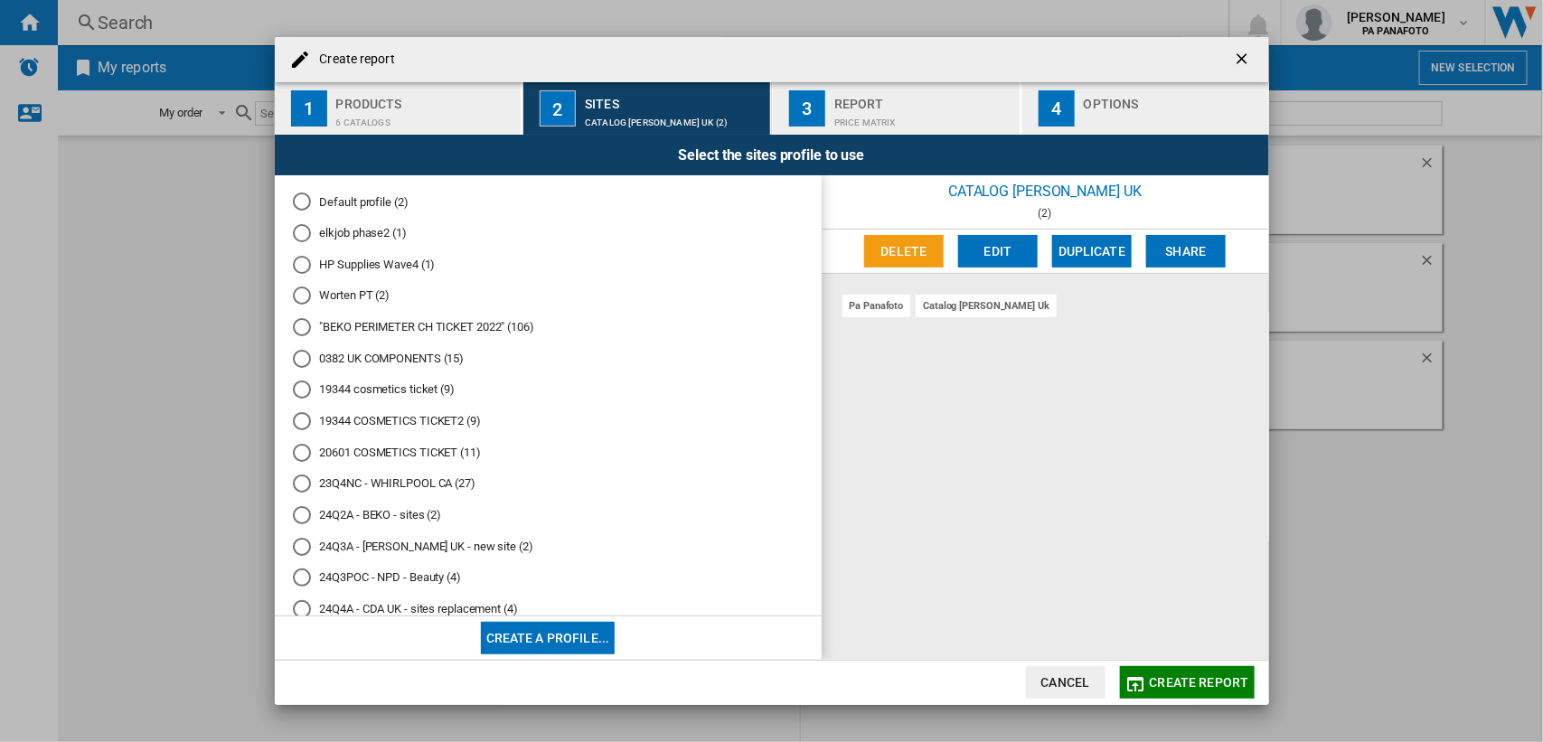
click at [1202, 679] on span "Create report" at bounding box center [1199, 682] width 99 height 14
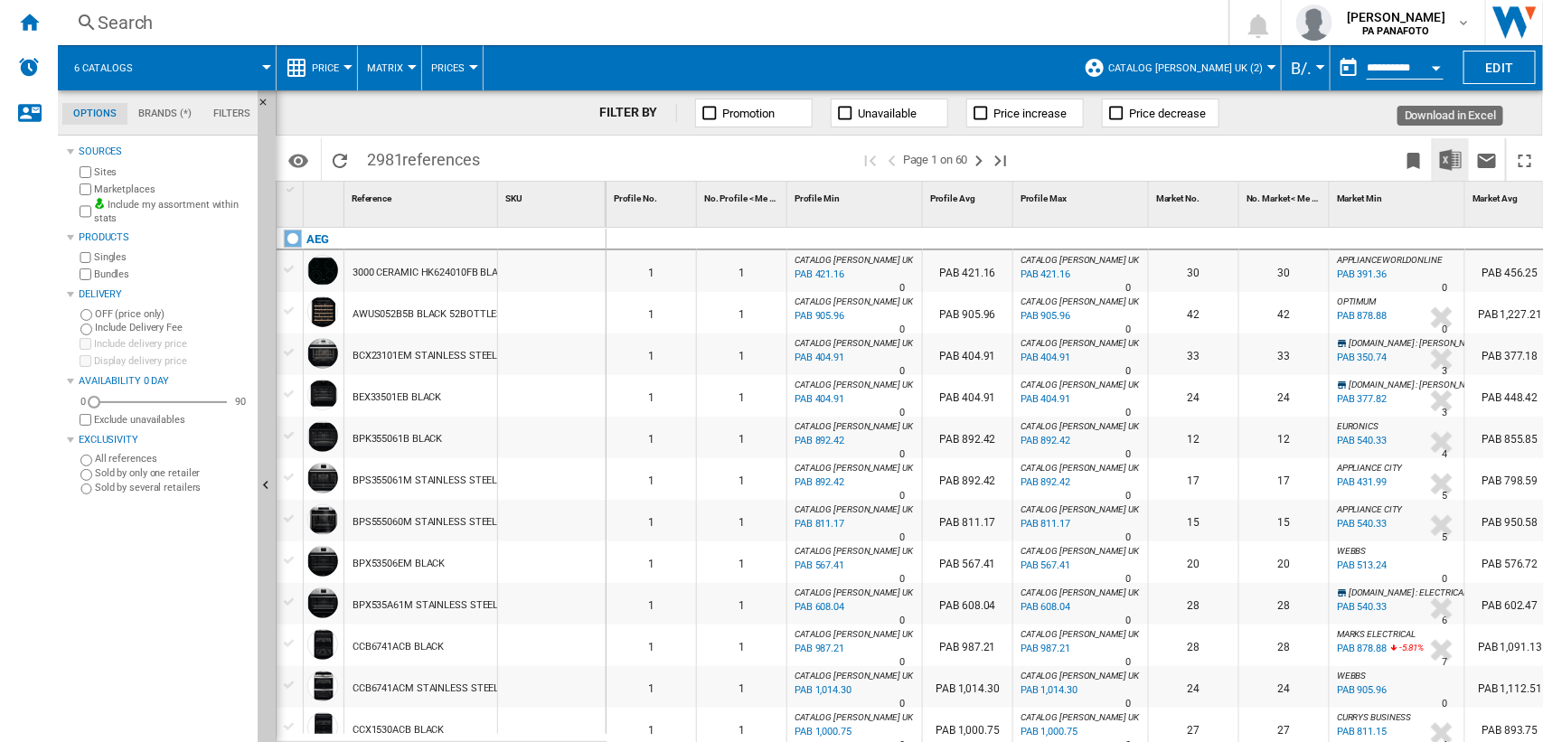
click at [1449, 158] on img "Download in Excel" at bounding box center [1451, 160] width 22 height 22
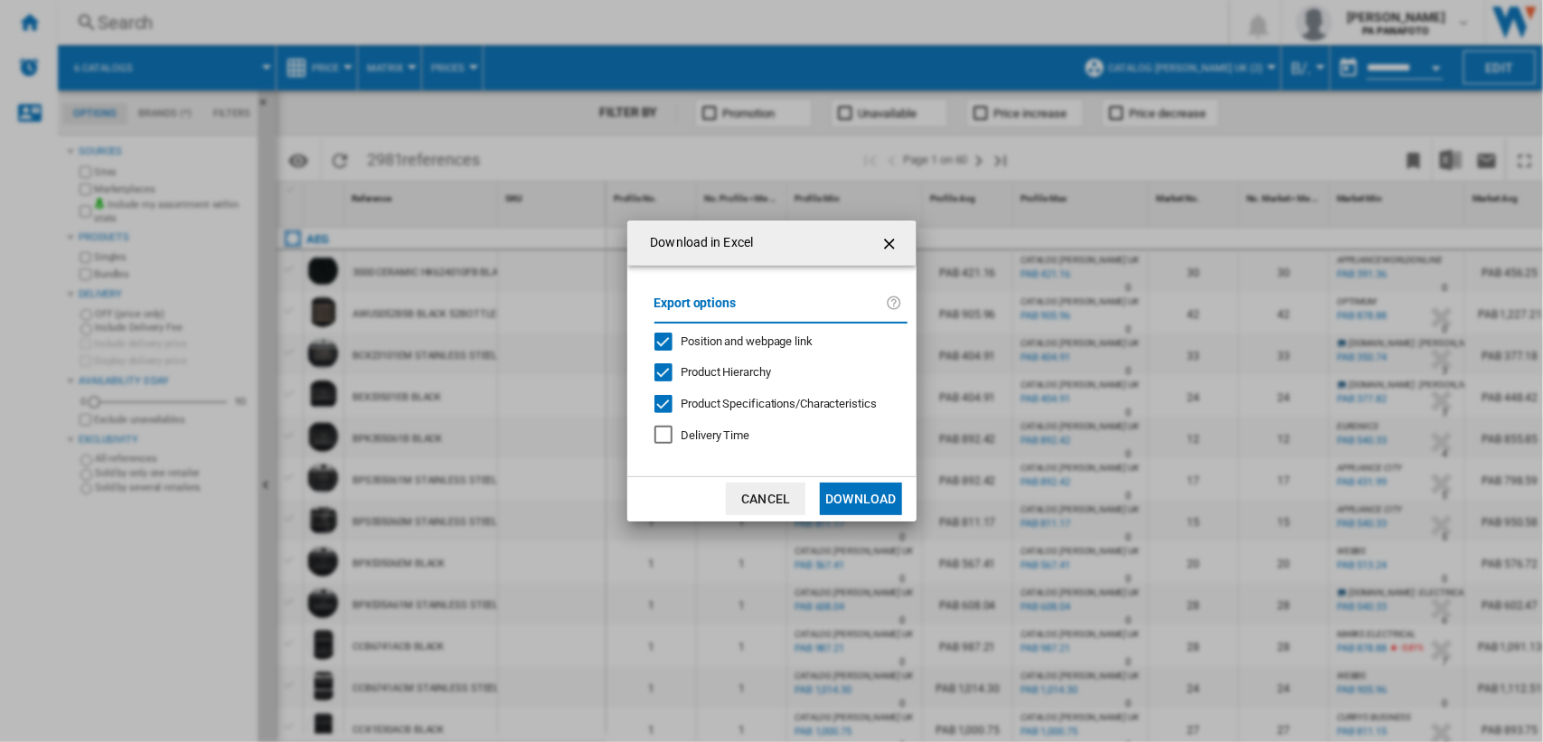
click at [878, 499] on button "Download" at bounding box center [860, 499] width 81 height 33
